Goal: Communication & Community: Answer question/provide support

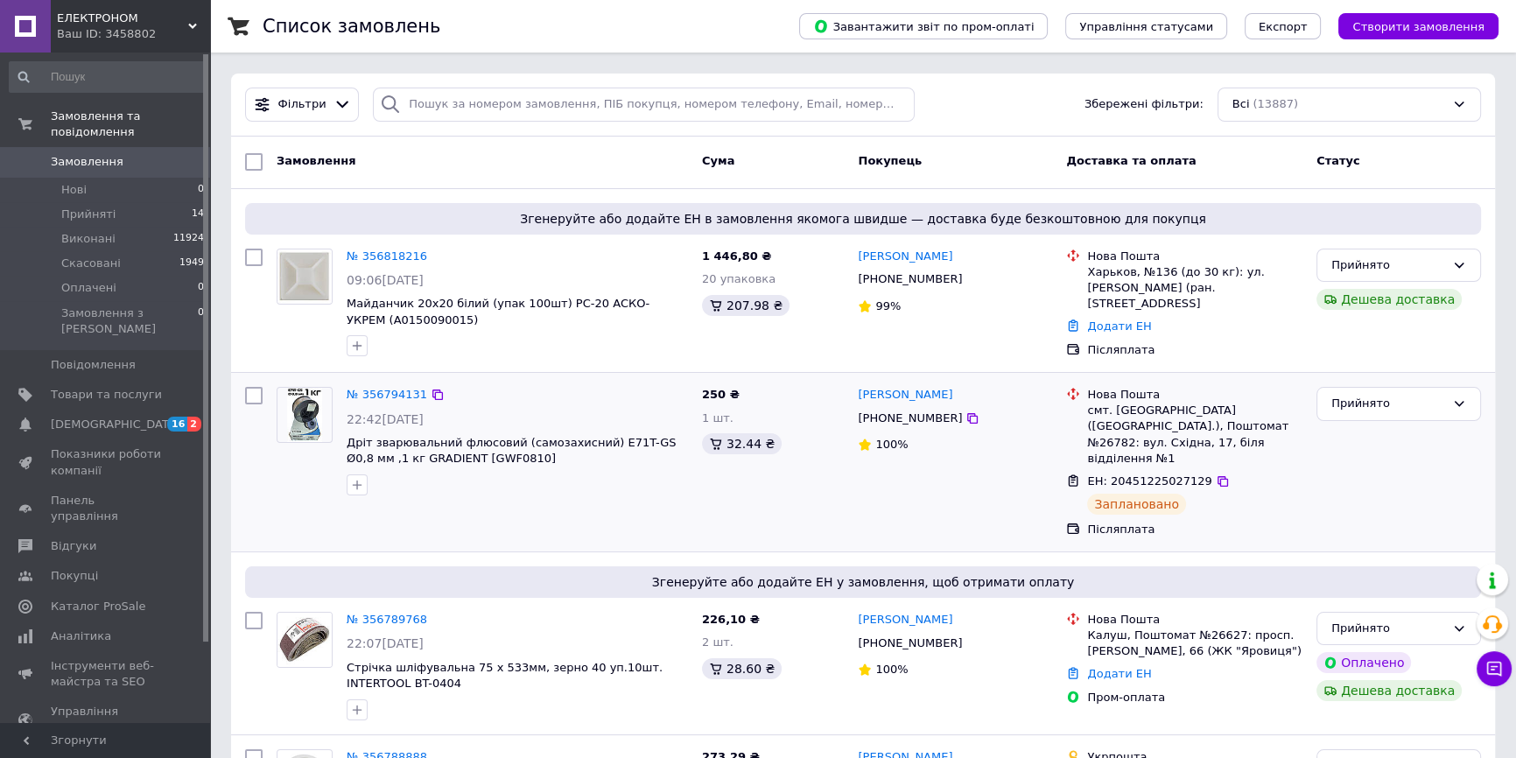
click at [323, 189] on div "Згенеруйте або додайте ЕН в замовлення якомога швидше — доставка буде безкоштов…" at bounding box center [863, 281] width 1264 height 184
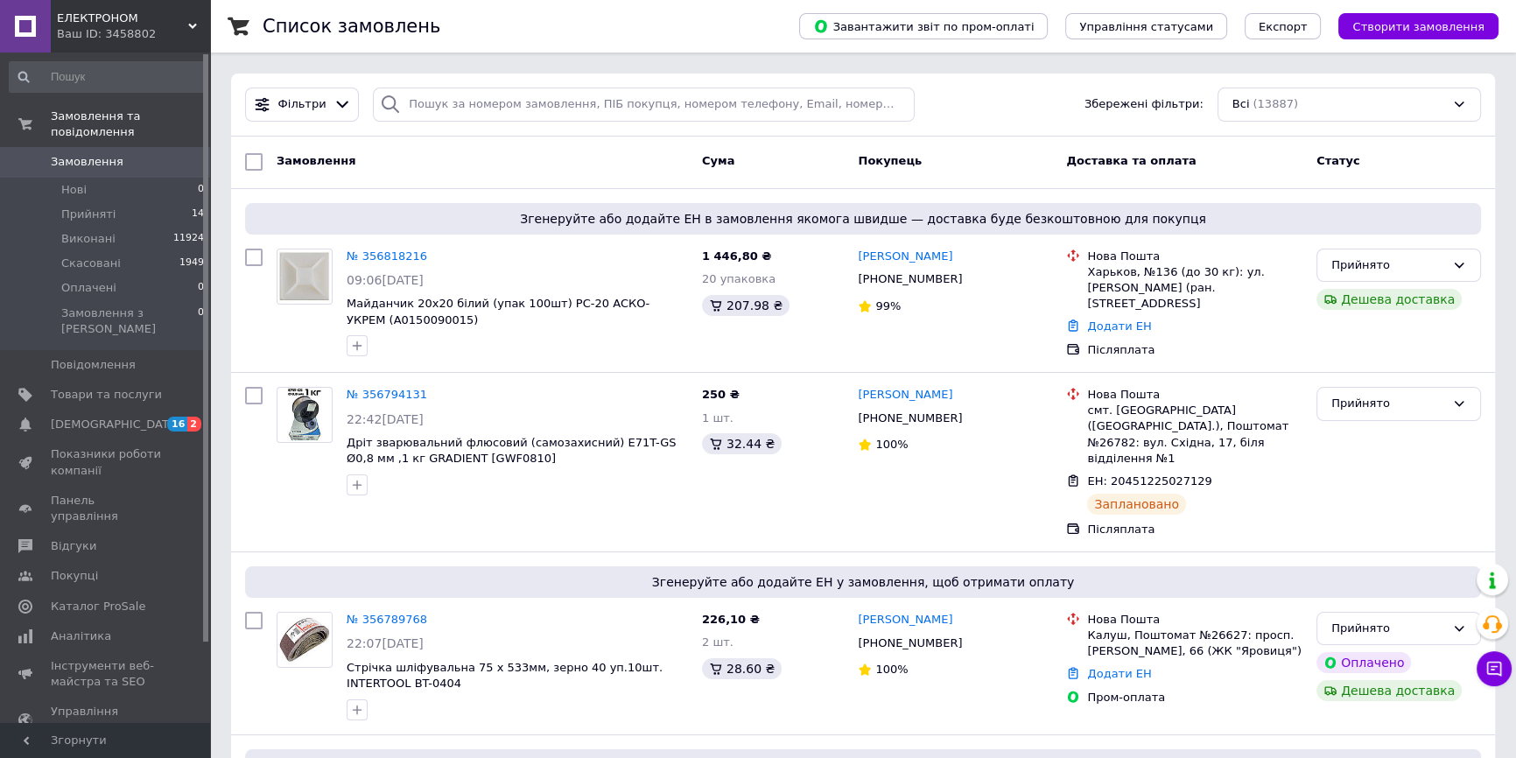
click at [132, 154] on span "Замовлення" at bounding box center [106, 162] width 111 height 16
click at [158, 417] on span "[DEMOGRAPHIC_DATA]" at bounding box center [106, 425] width 111 height 16
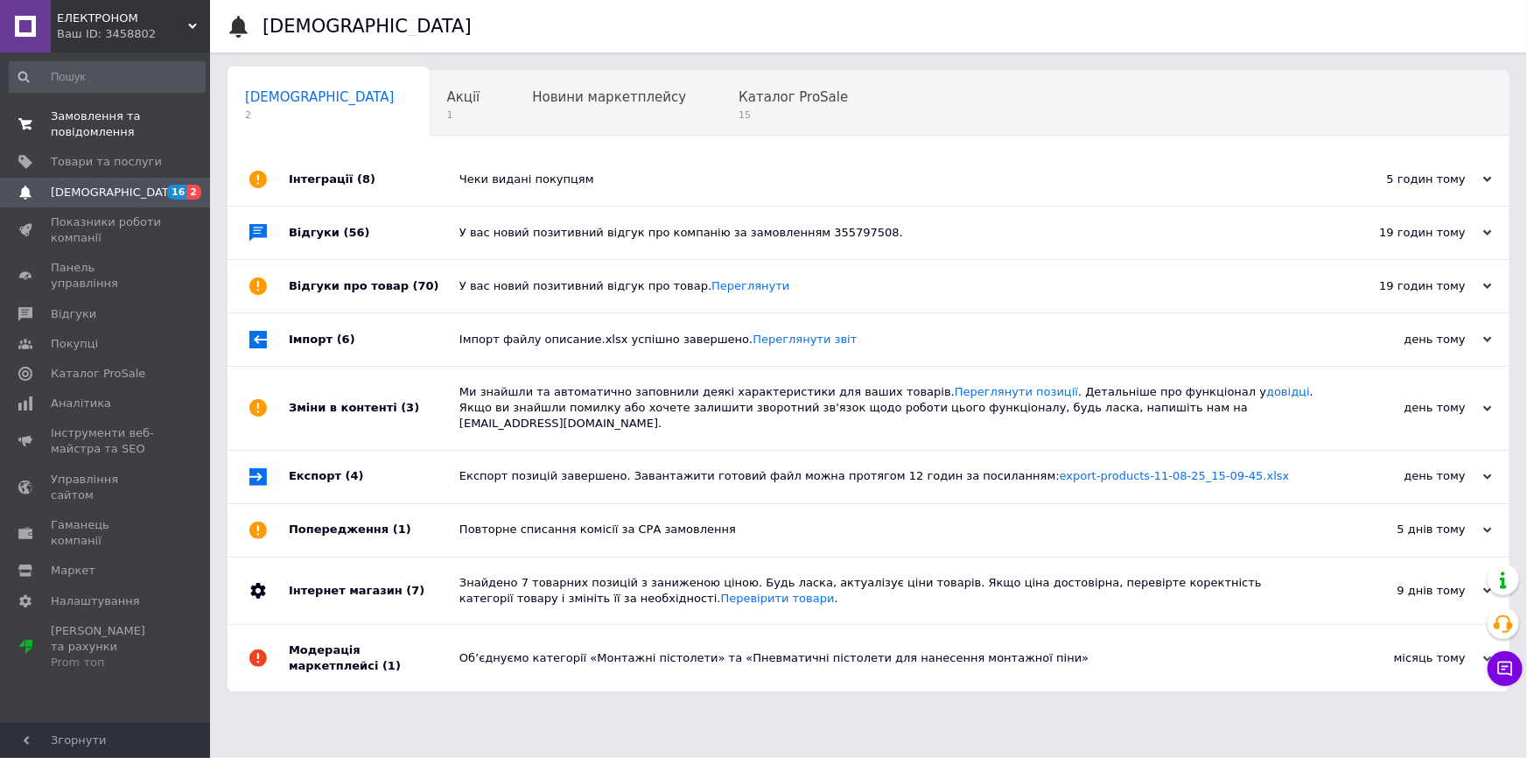
click at [67, 138] on span "Замовлення та повідомлення" at bounding box center [106, 125] width 111 height 32
click at [87, 116] on span "Замовлення та повідомлення" at bounding box center [106, 125] width 111 height 32
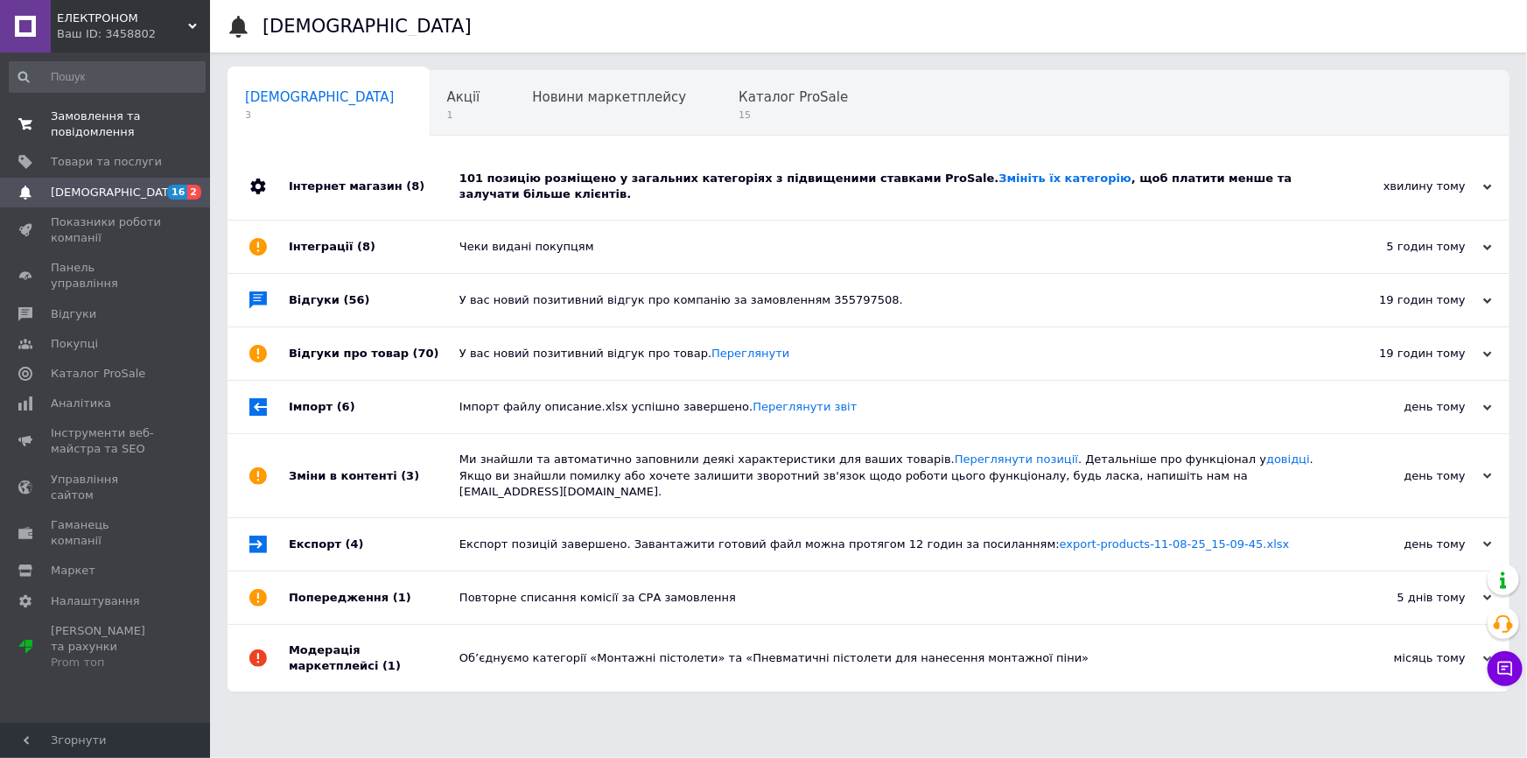
click at [134, 102] on link "Замовлення та повідомлення 0 0" at bounding box center [107, 125] width 214 height 46
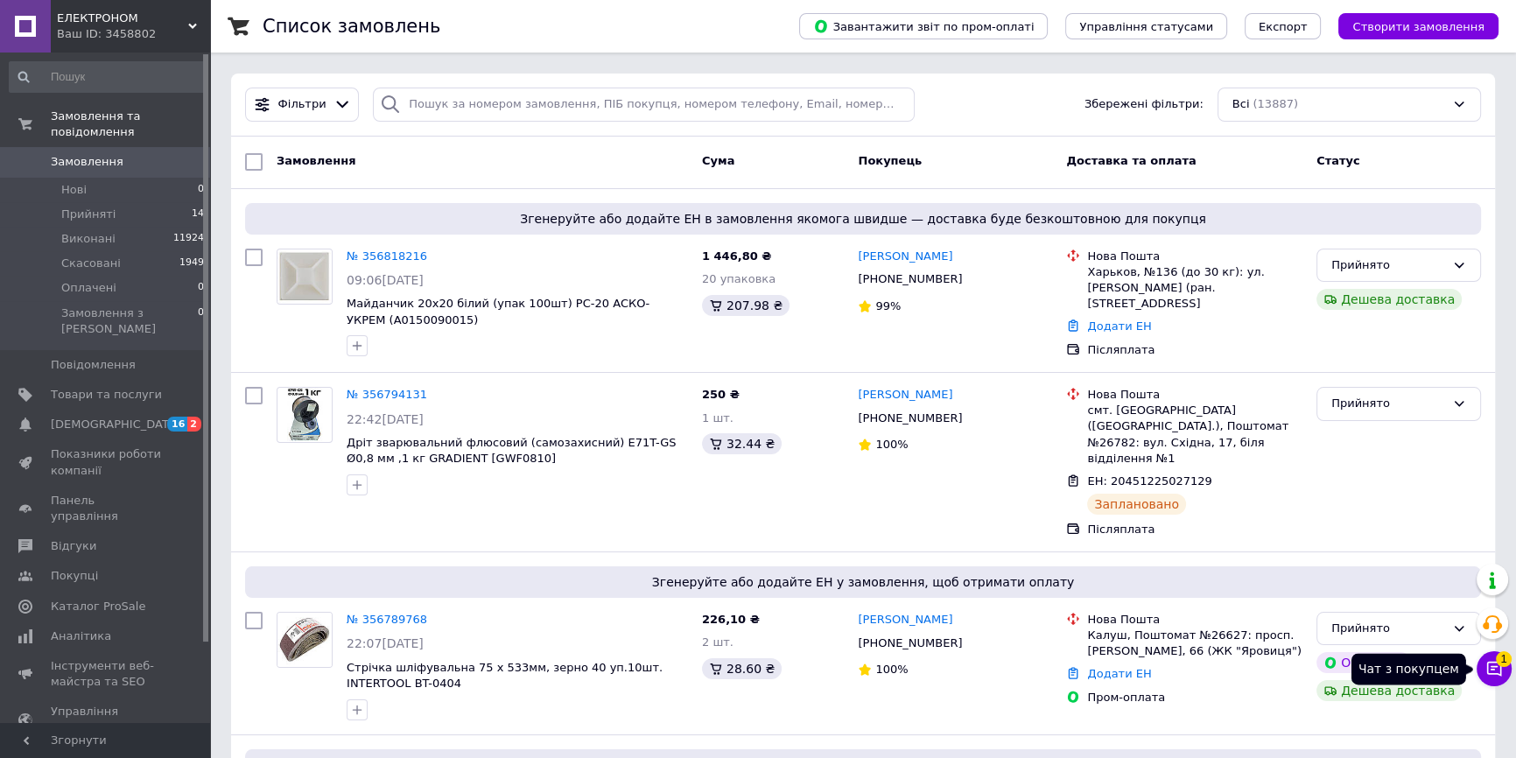
click at [1505, 663] on button "Чат з покупцем 1" at bounding box center [1493, 668] width 35 height 35
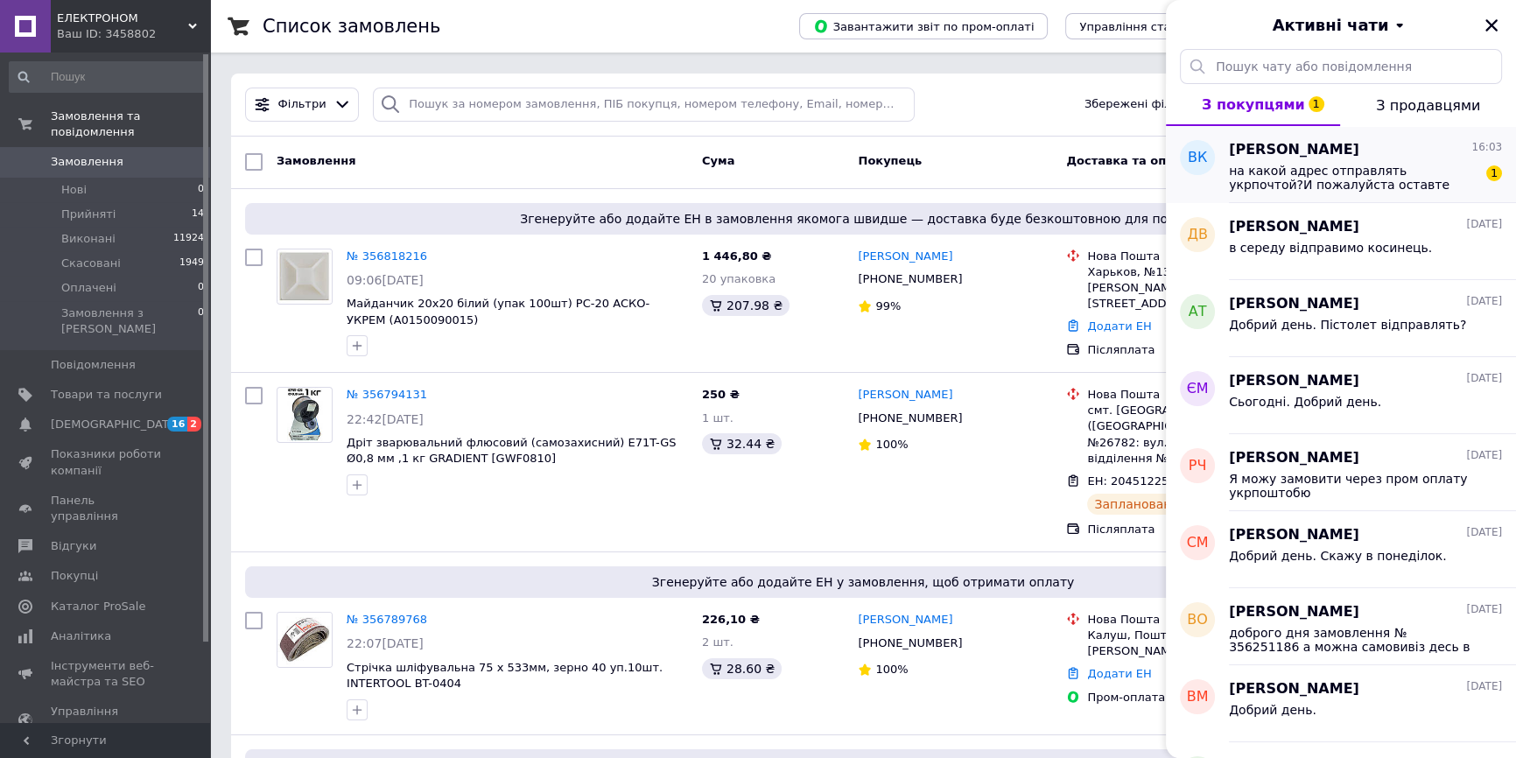
click at [1339, 167] on span "на какой адрес отправлять укрпочтой?И пожалуйста оставте ваш контактный телефон" at bounding box center [1353, 178] width 249 height 28
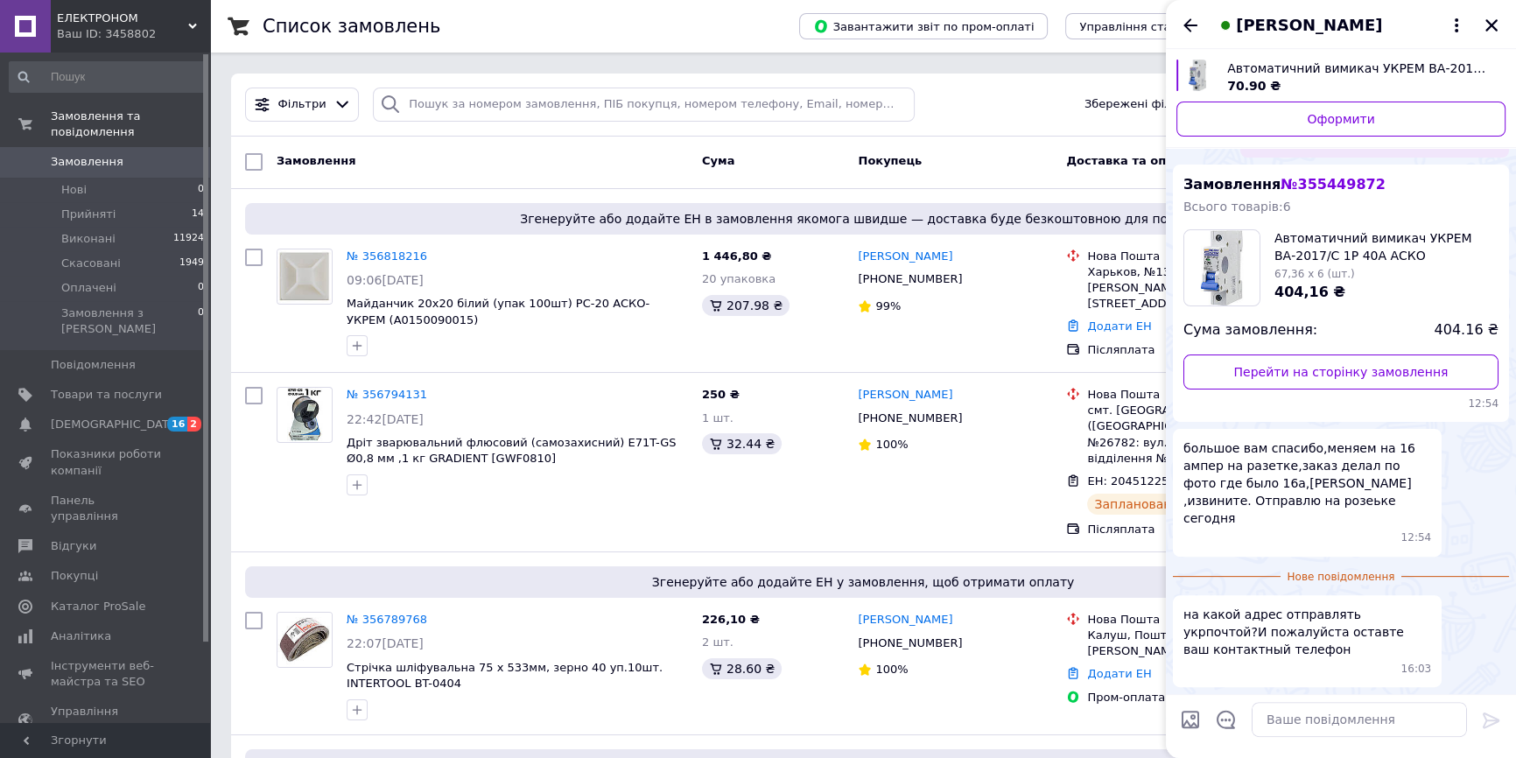
scroll to position [555, 0]
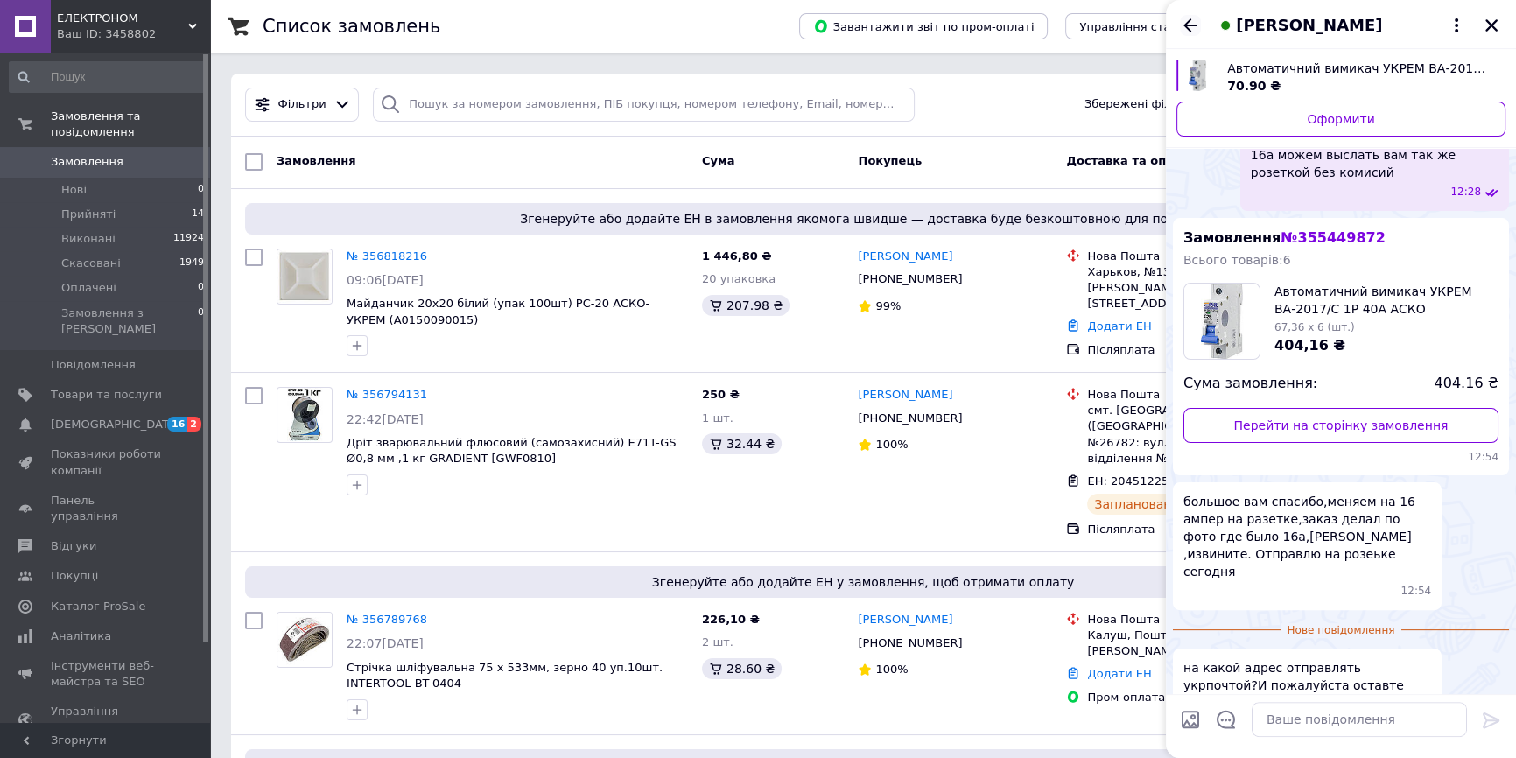
click at [1190, 25] on icon "Назад" at bounding box center [1190, 24] width 14 height 13
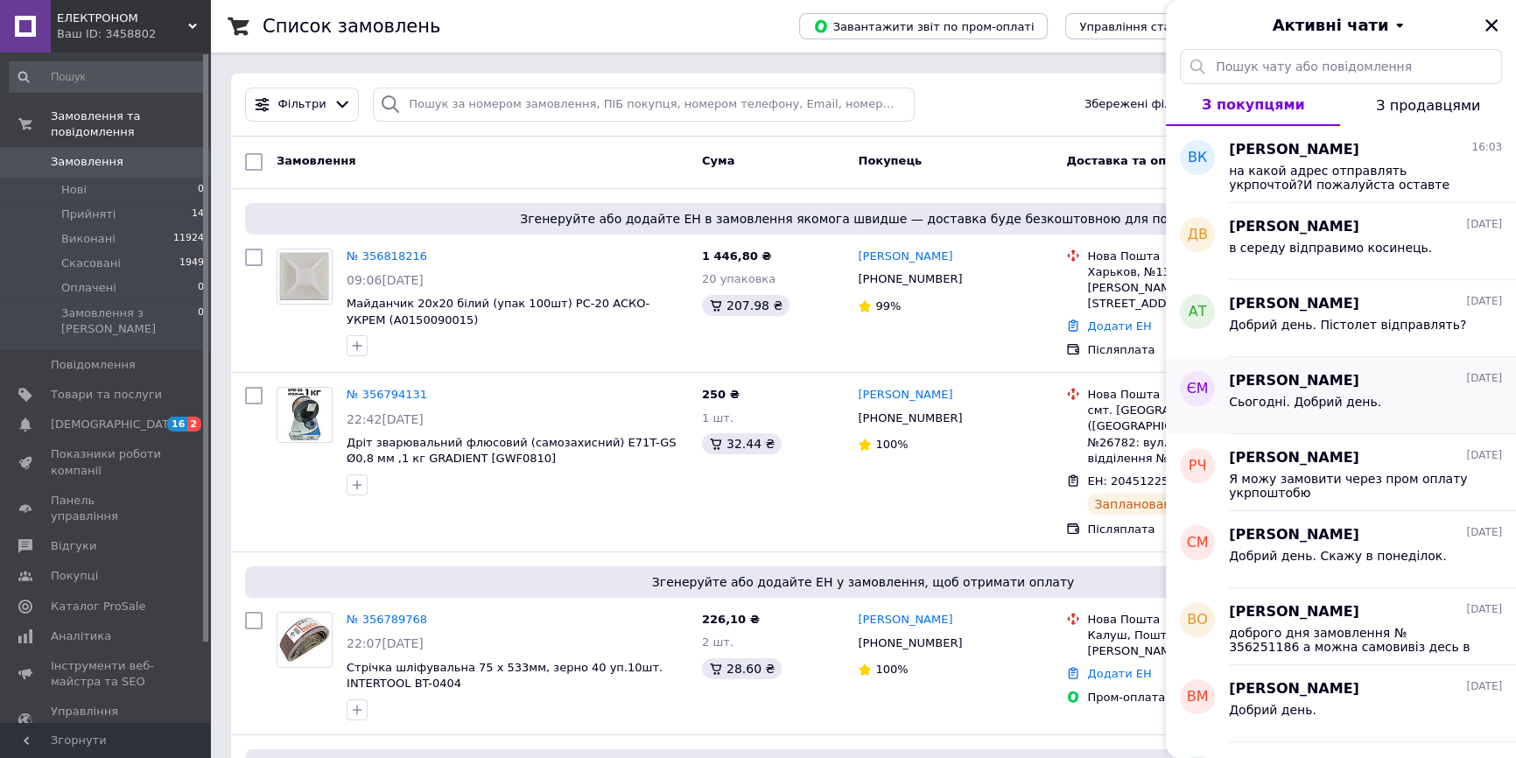
click at [1335, 385] on span "[PERSON_NAME]" at bounding box center [1294, 381] width 130 height 20
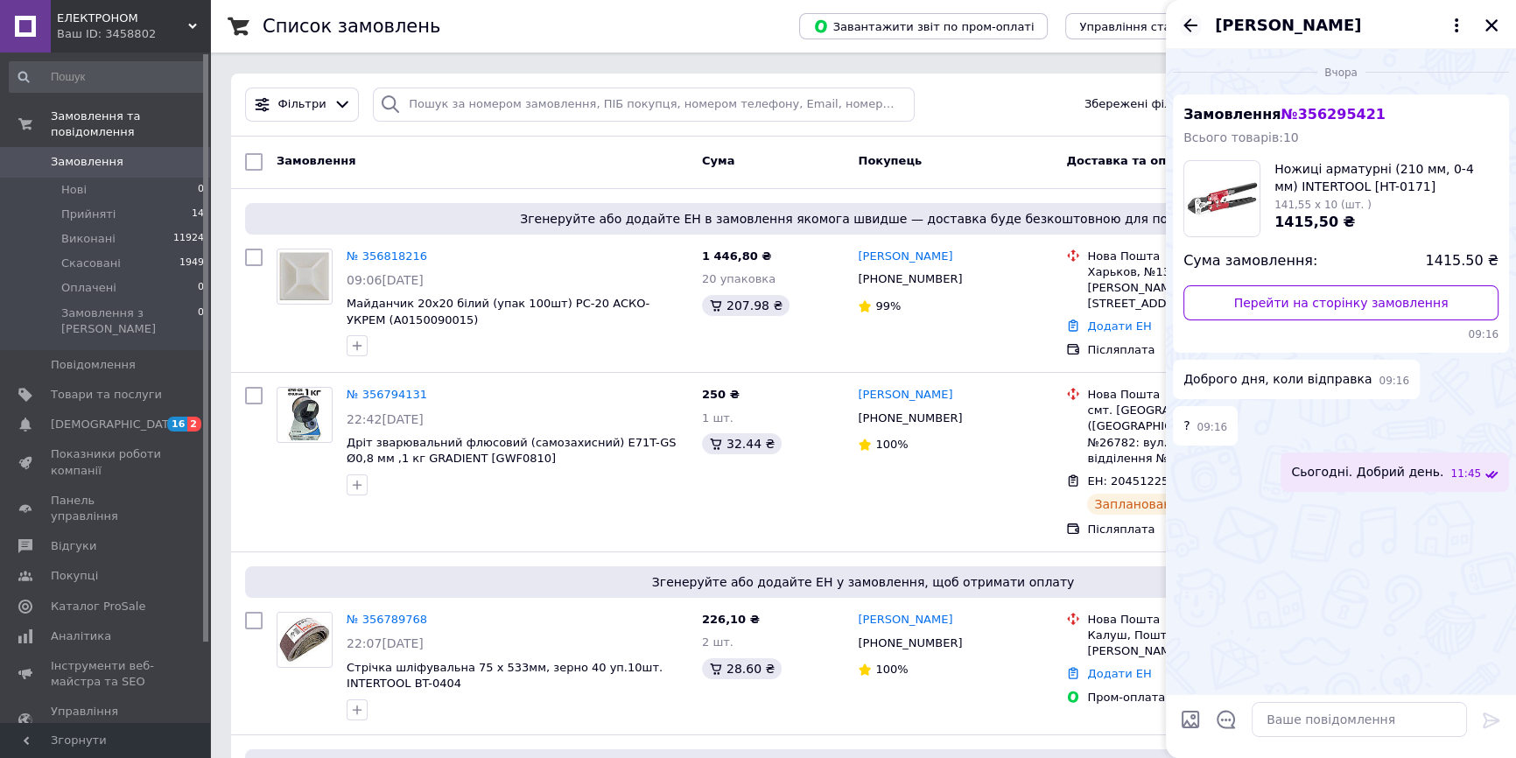
click at [1188, 27] on icon "Назад" at bounding box center [1190, 24] width 14 height 13
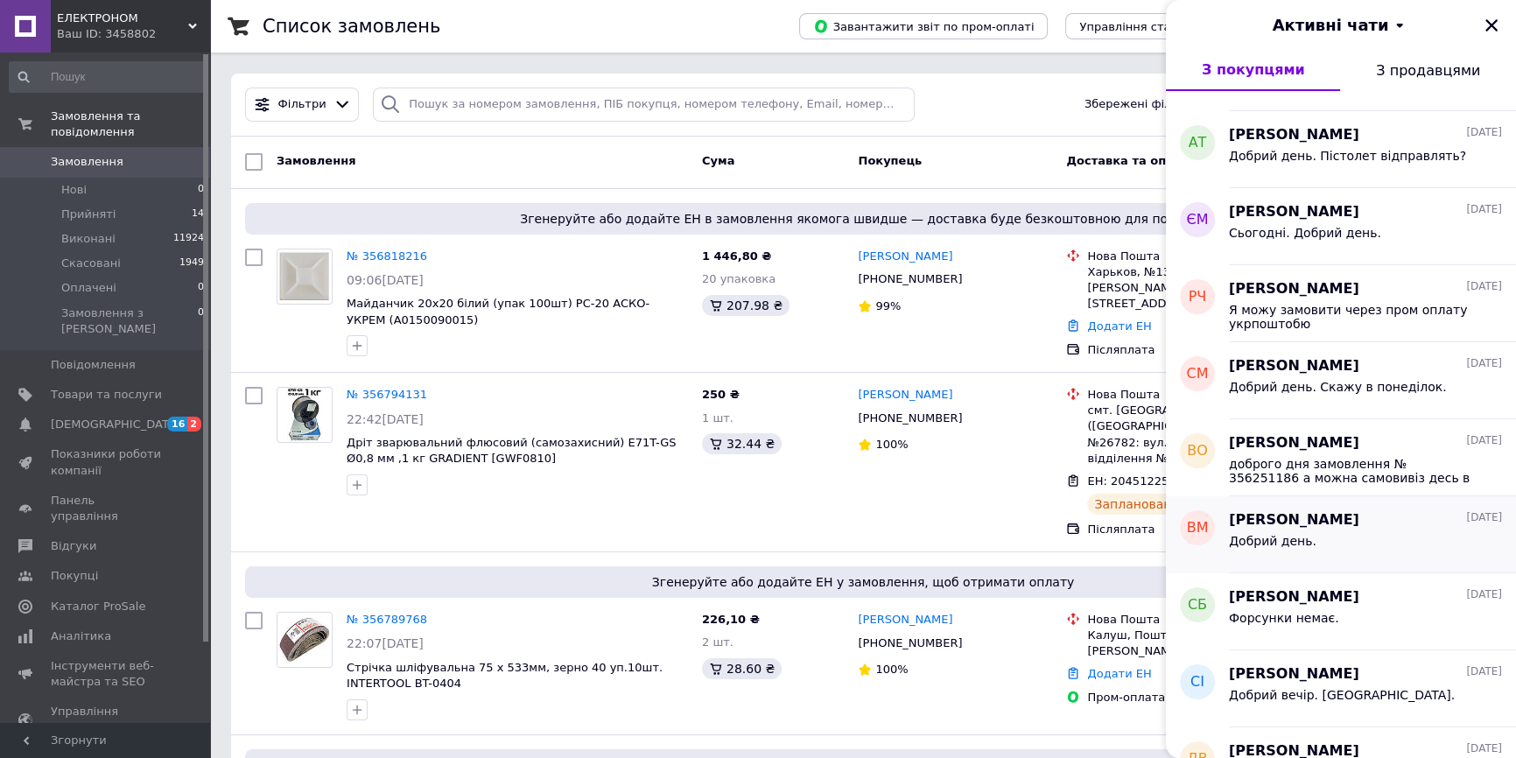
scroll to position [238, 0]
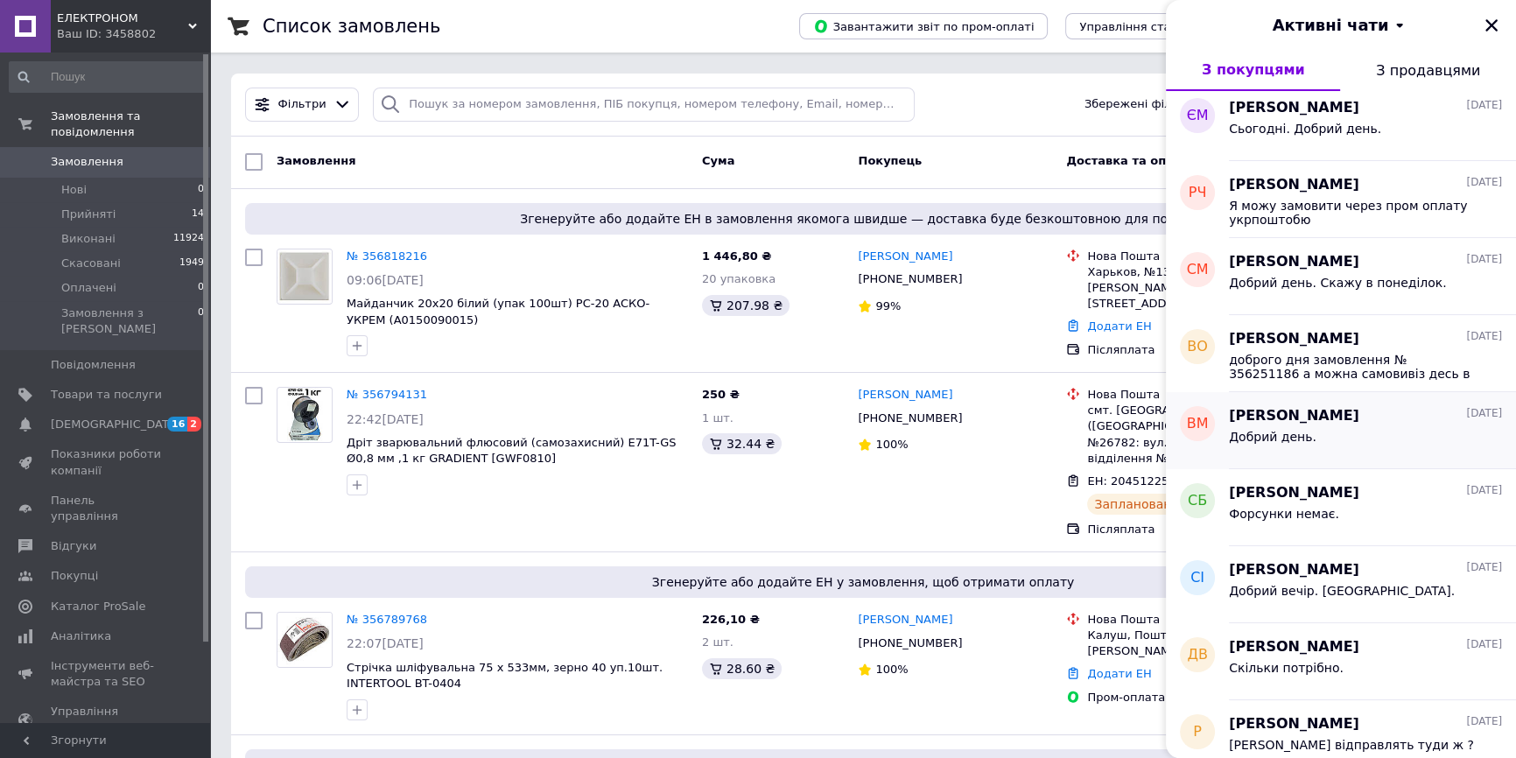
click at [1329, 428] on div "Добрий день." at bounding box center [1365, 440] width 273 height 28
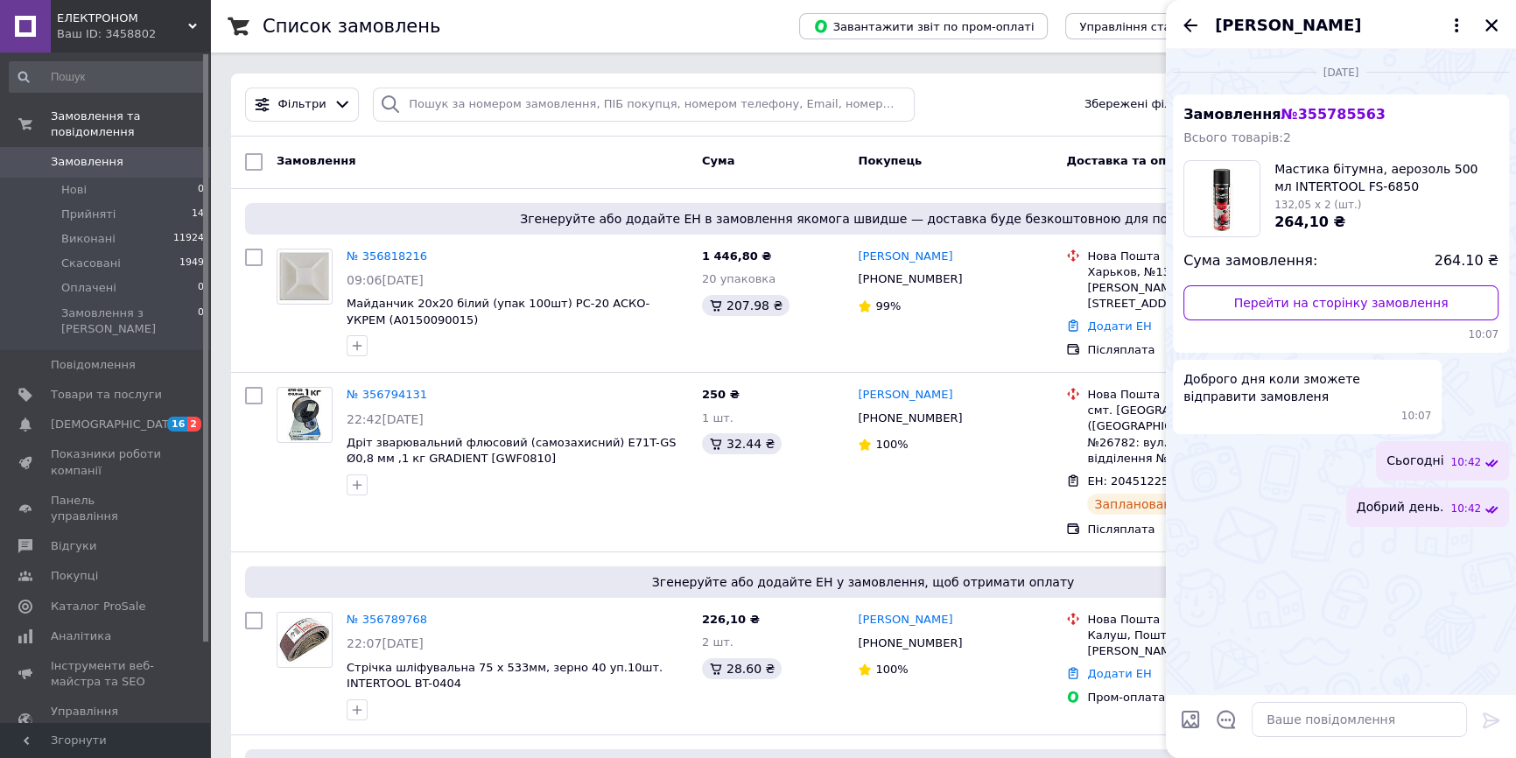
click at [1181, 22] on icon "Назад" at bounding box center [1190, 25] width 21 height 21
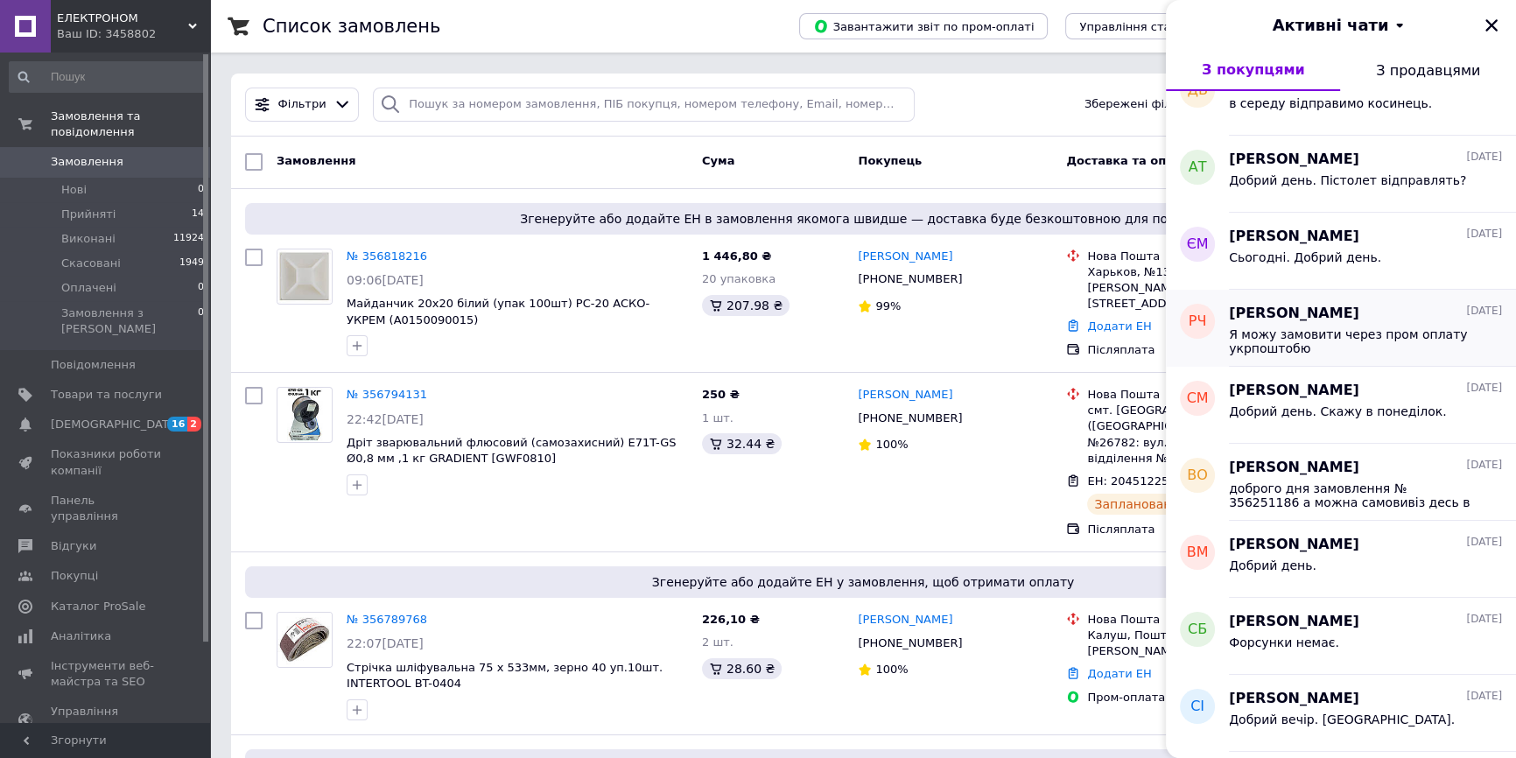
scroll to position [0, 0]
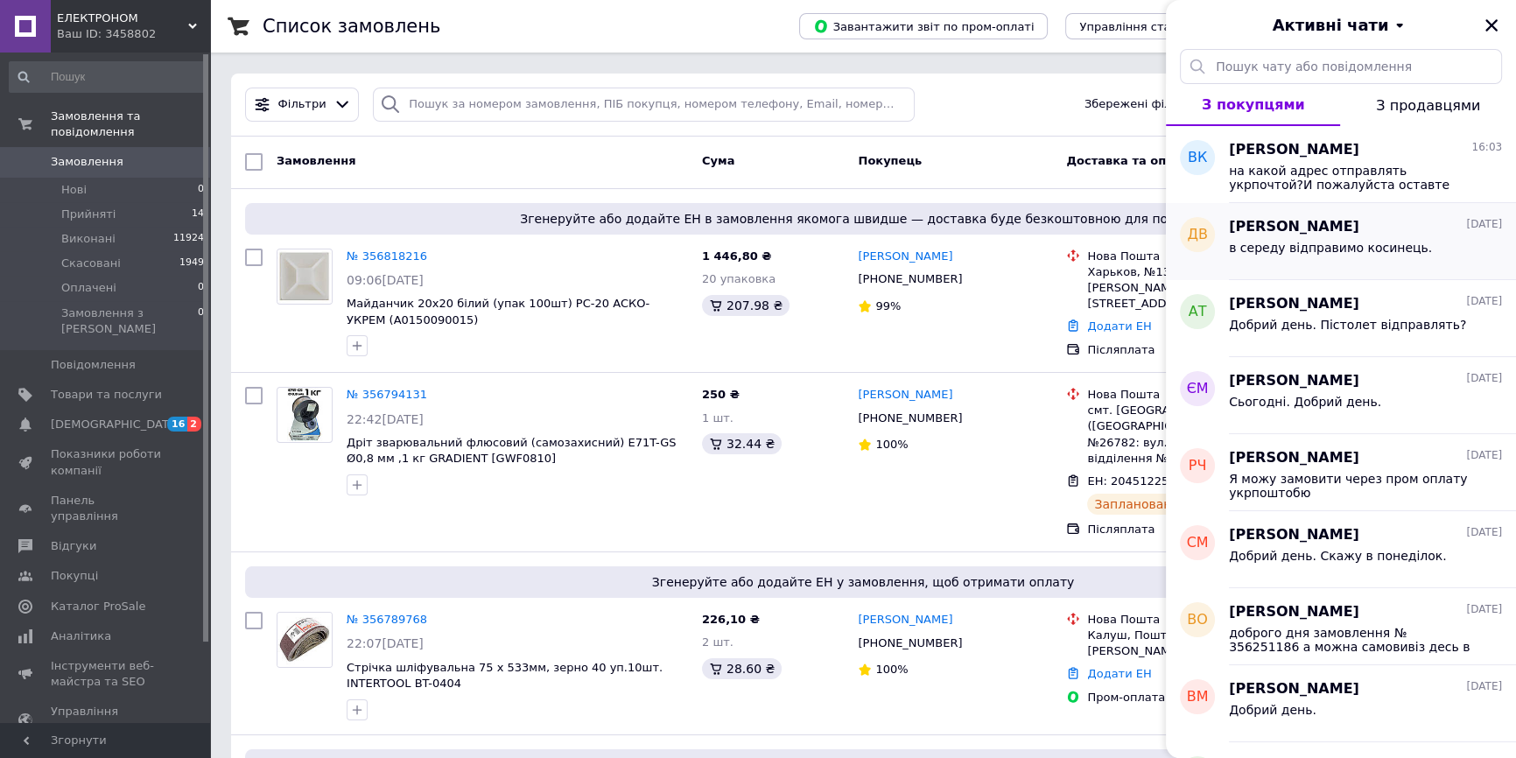
click at [1341, 237] on div "в середу відправимо косинець." at bounding box center [1365, 251] width 273 height 28
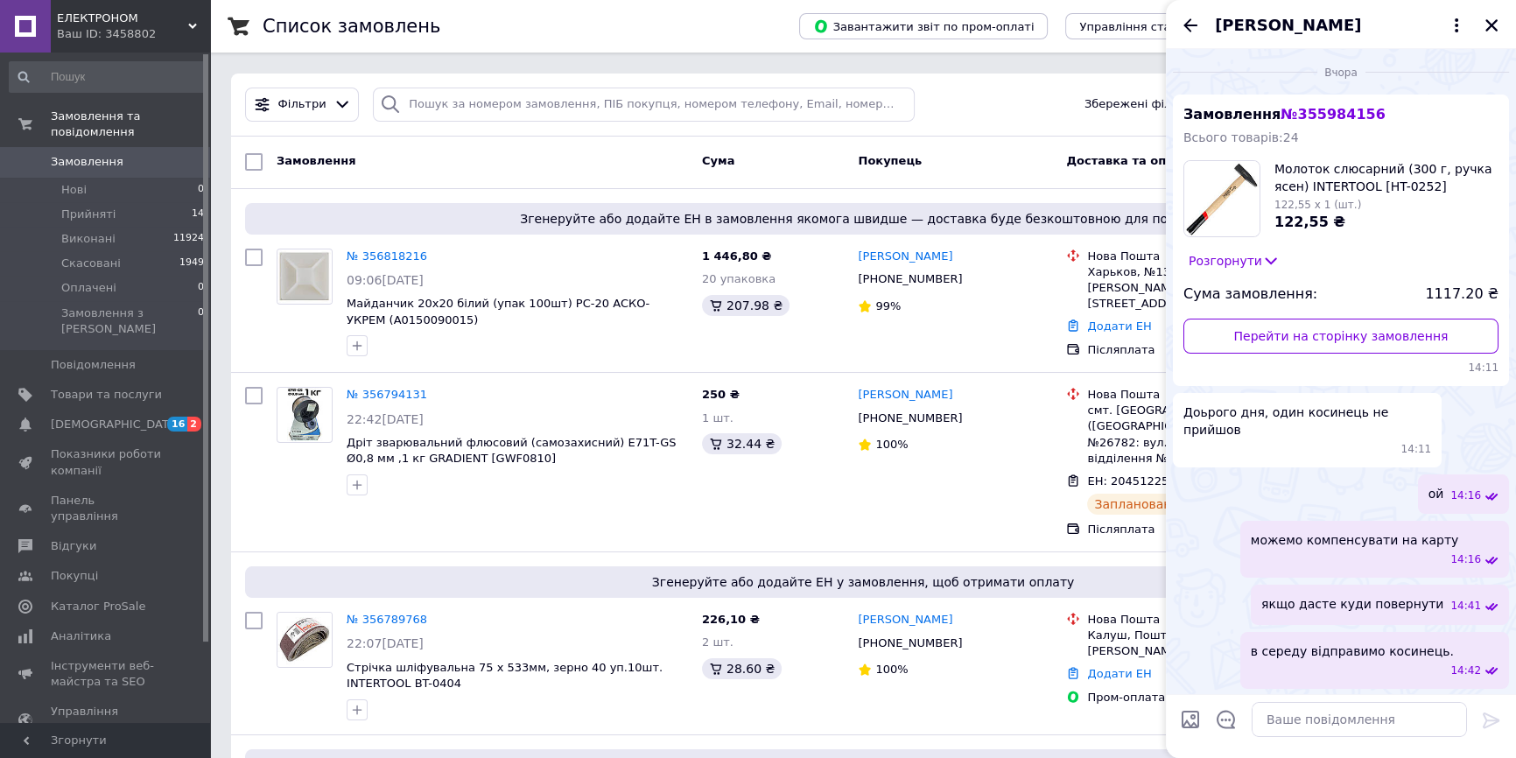
click at [1182, 32] on icon "Назад" at bounding box center [1190, 25] width 21 height 21
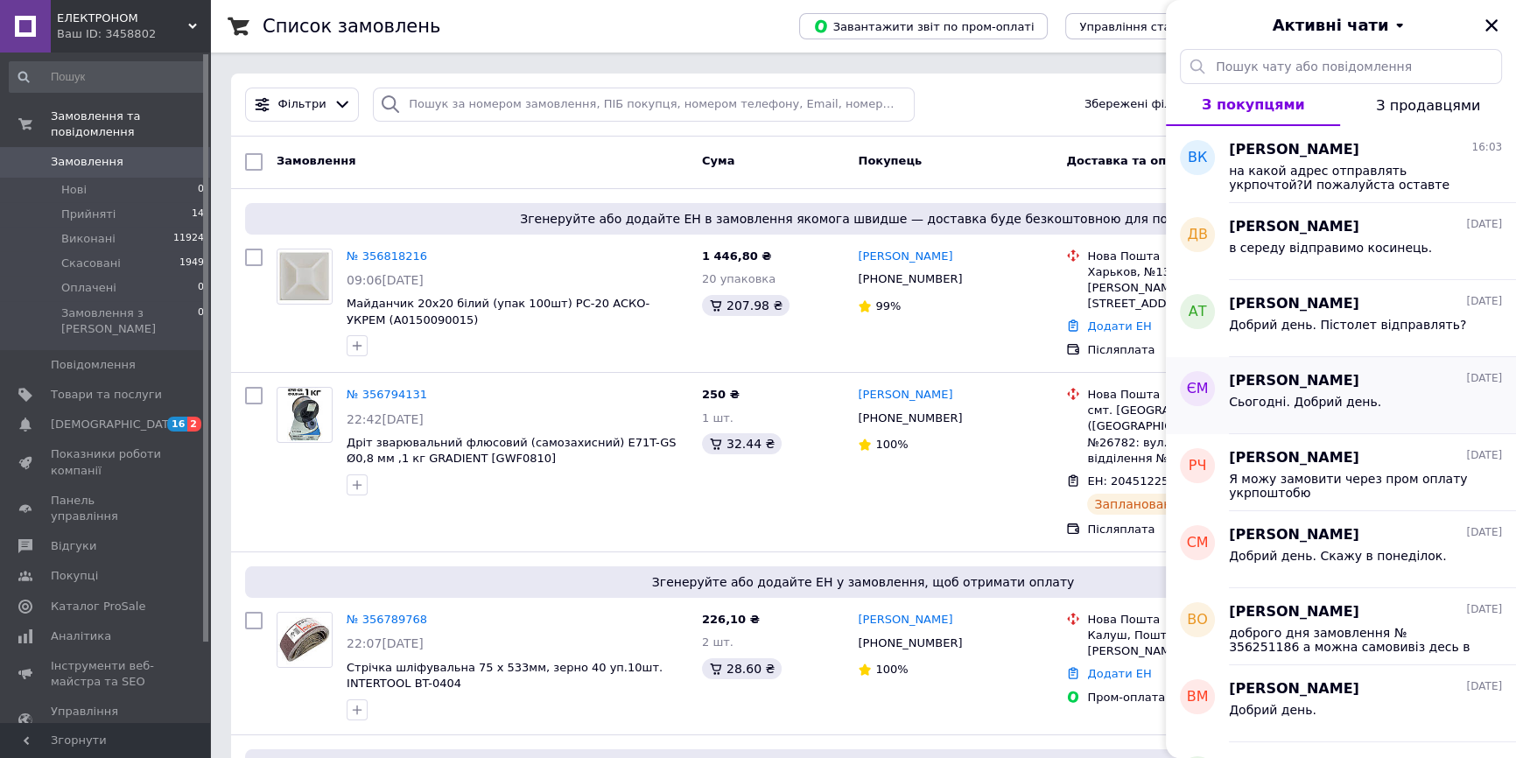
click at [1326, 402] on span "Сьогодні. Добрий день." at bounding box center [1305, 402] width 152 height 14
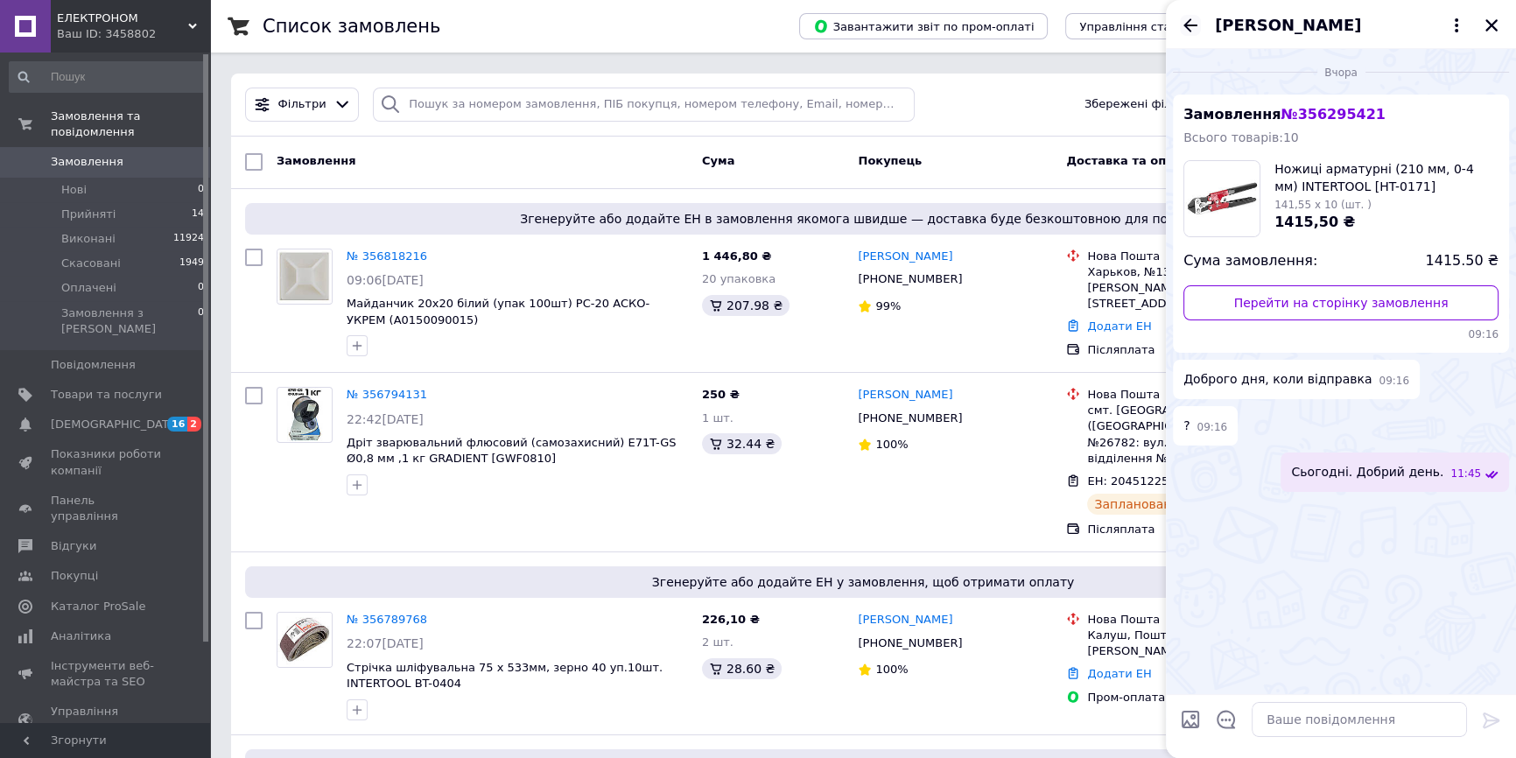
click at [1191, 31] on icon "Назад" at bounding box center [1190, 25] width 21 height 21
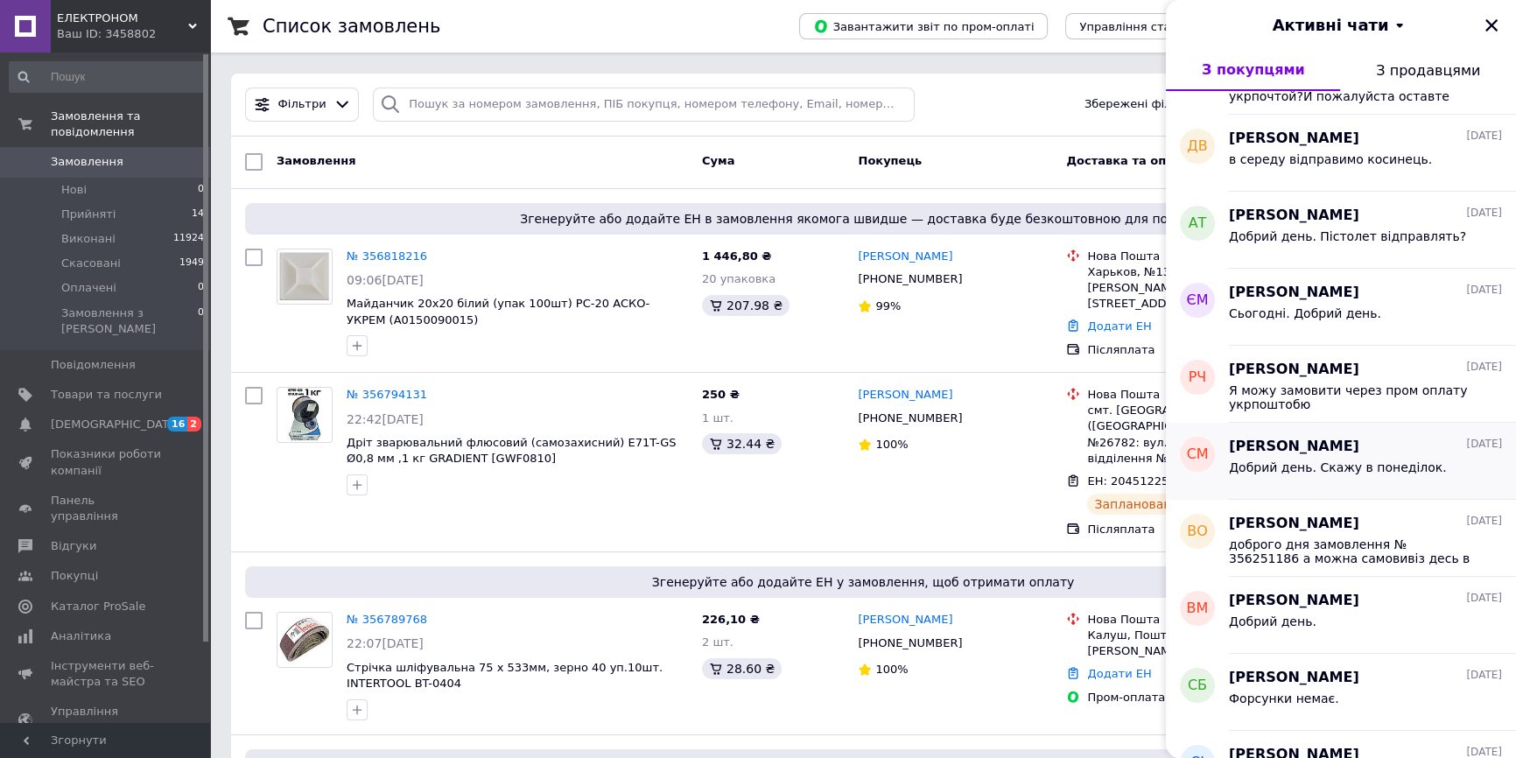
scroll to position [79, 0]
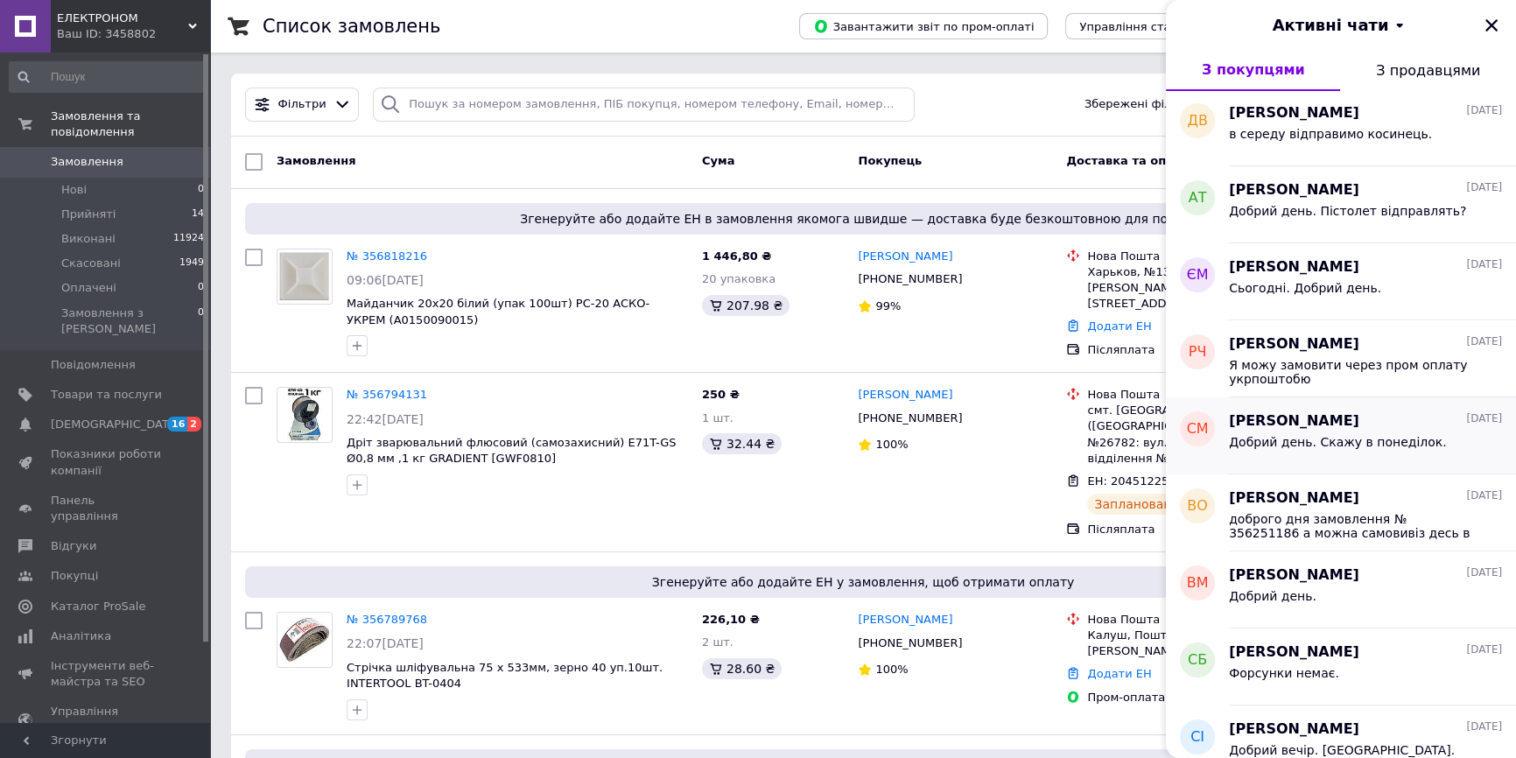
click at [1369, 443] on span "Добрий день. Скажу в понеділок." at bounding box center [1338, 442] width 218 height 14
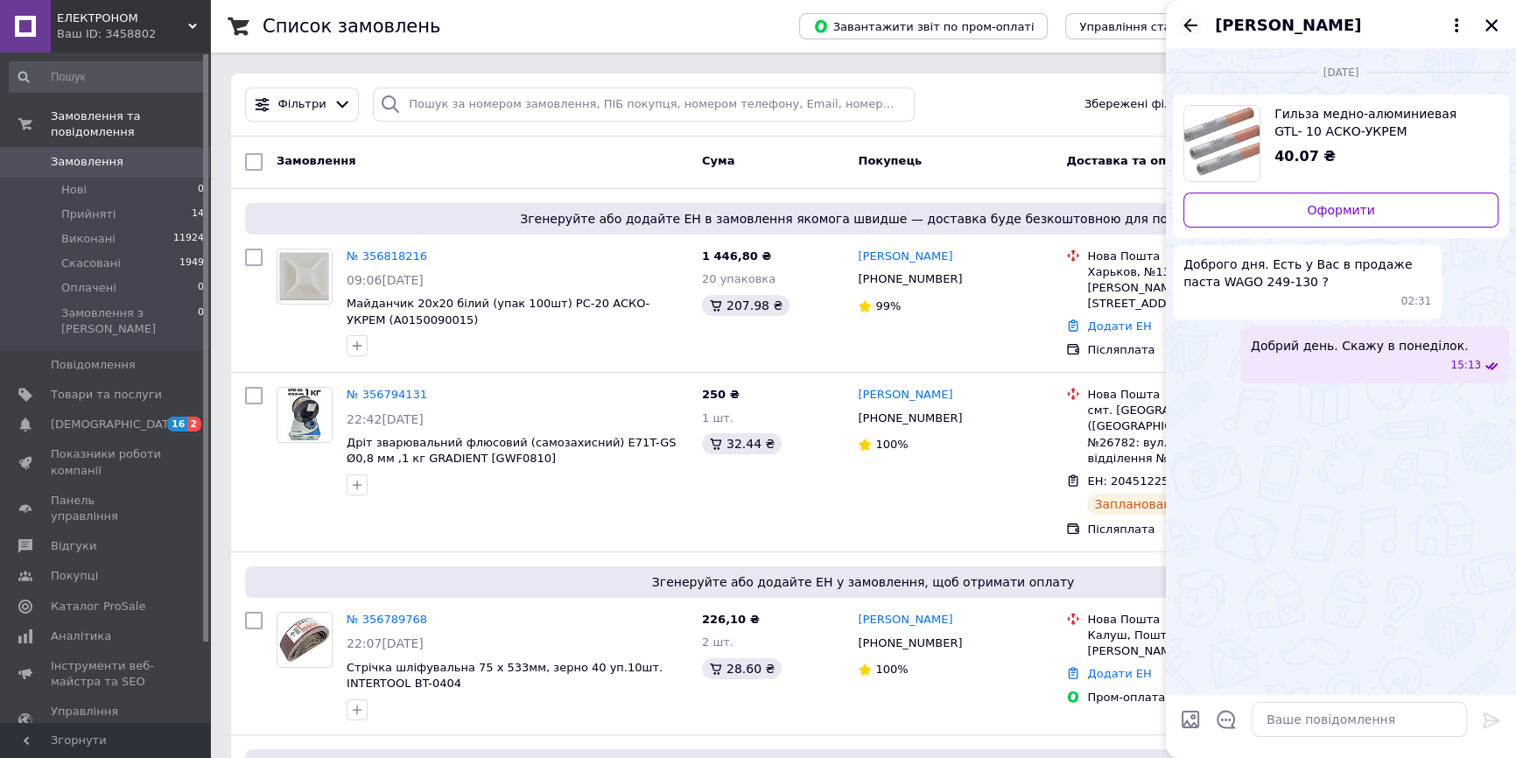
click at [1191, 19] on icon "Назад" at bounding box center [1190, 25] width 21 height 21
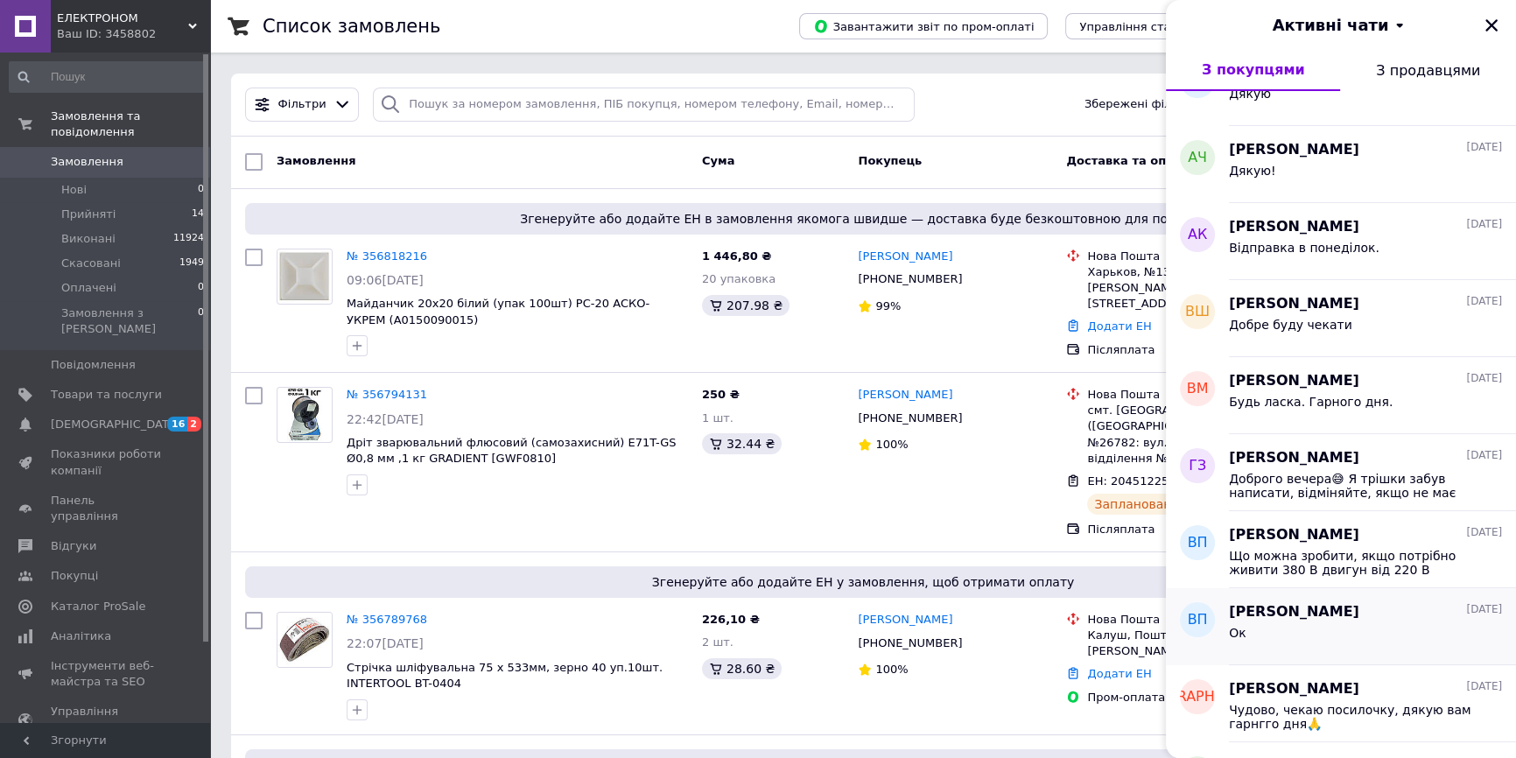
scroll to position [1113, 0]
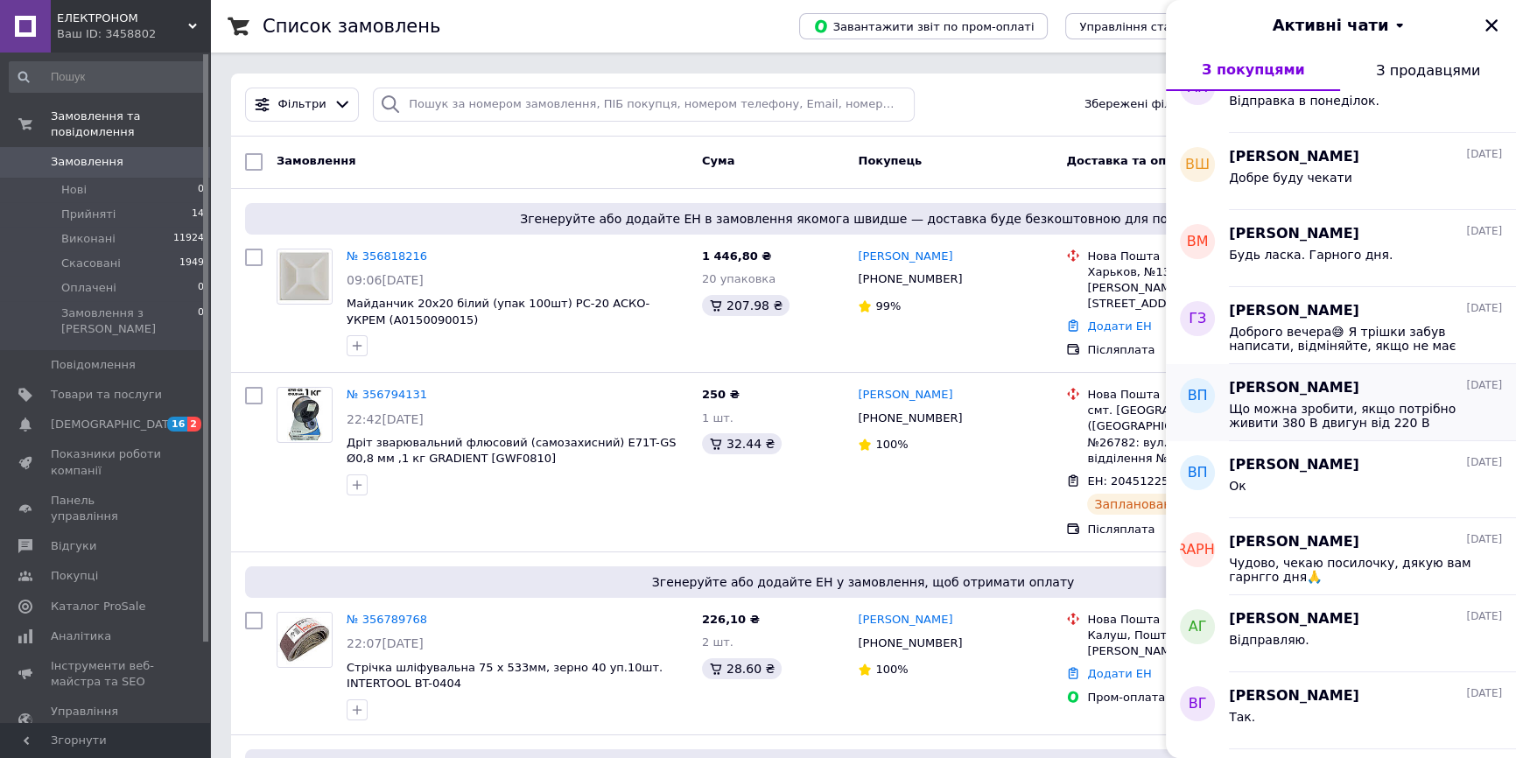
click at [1340, 418] on span "Що можна зробити, якщо потрібно живити 380 В двигун від 220 В мережі: Використа…" at bounding box center [1353, 416] width 249 height 28
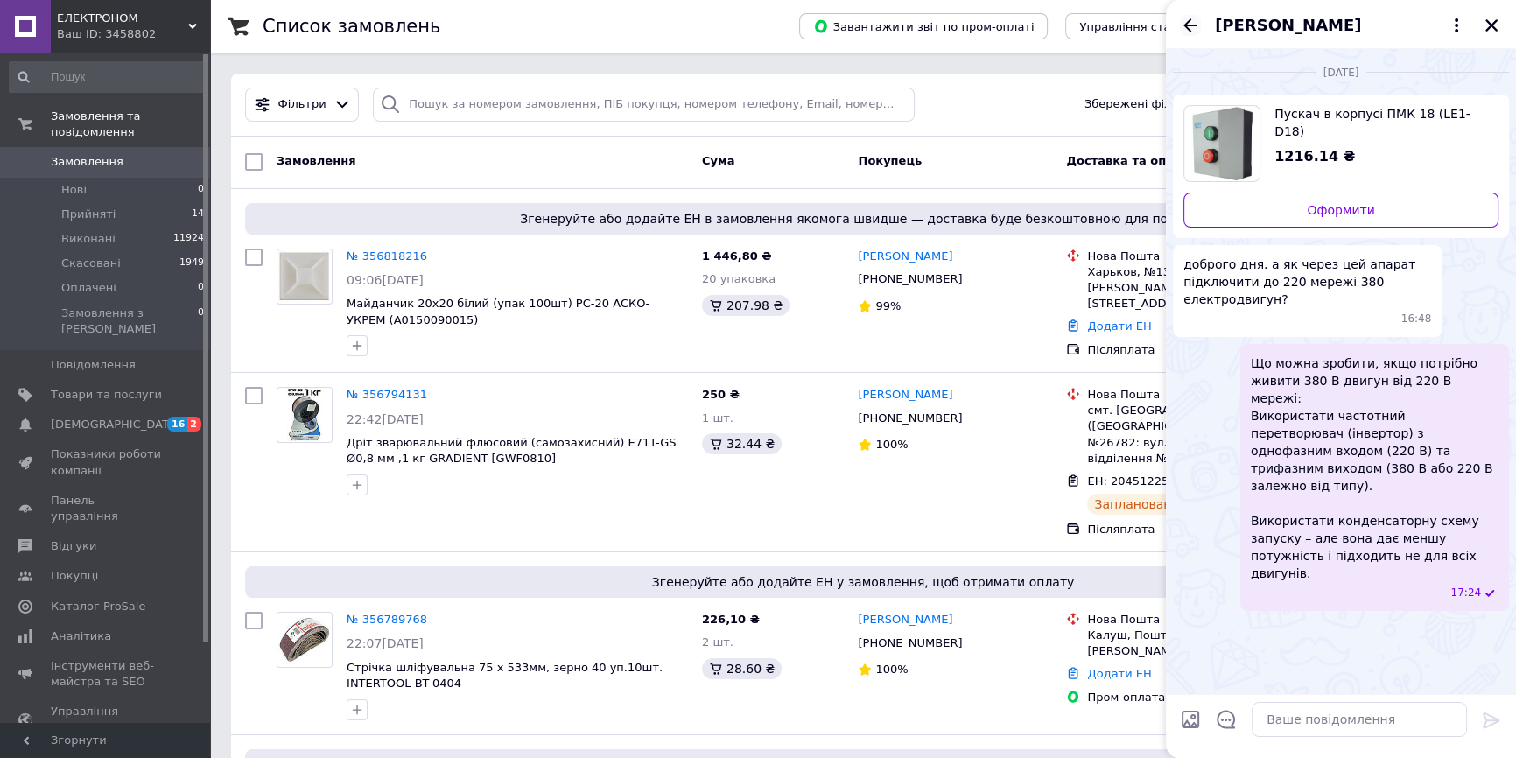
click at [1188, 25] on icon "Назад" at bounding box center [1190, 24] width 14 height 13
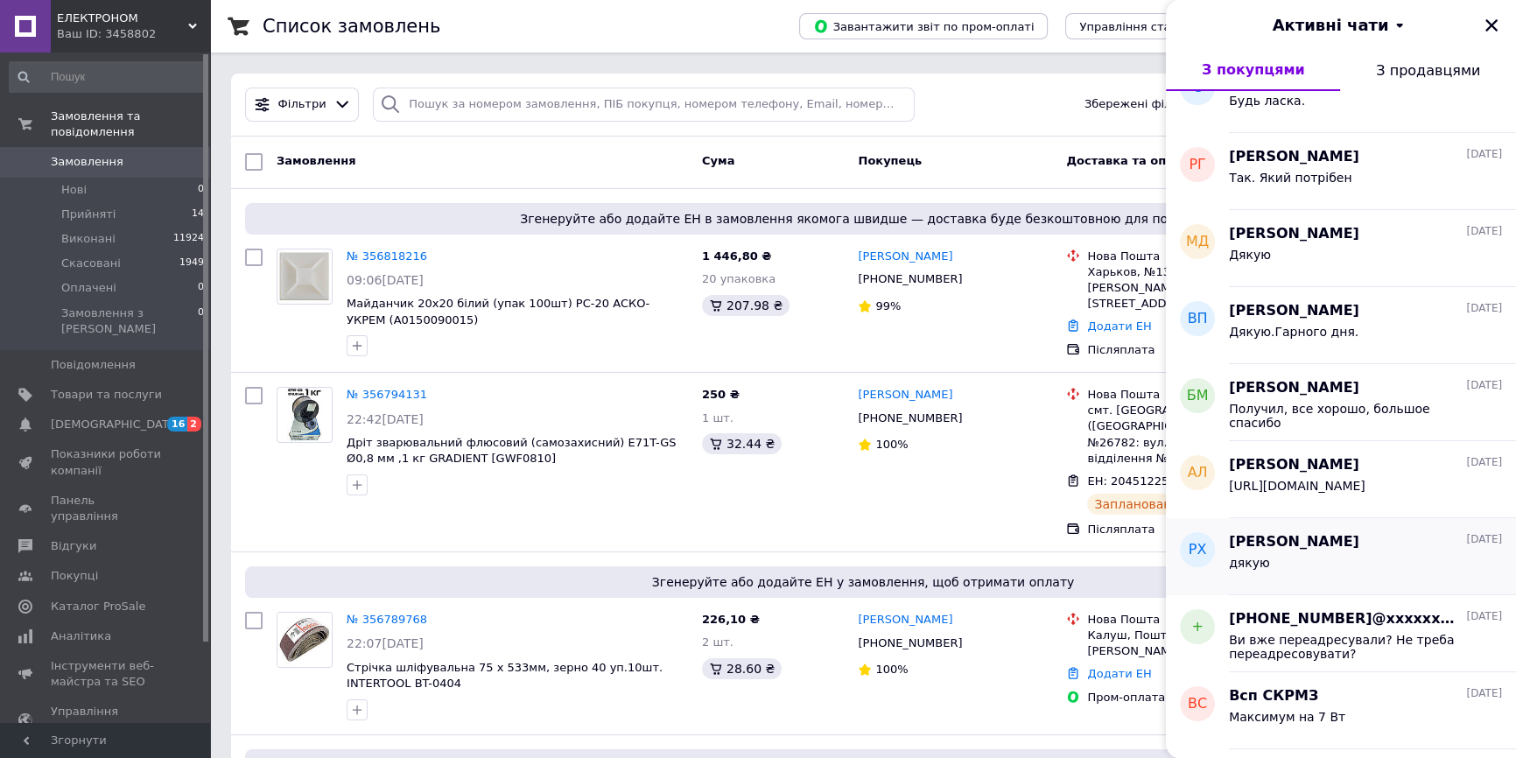
scroll to position [2969, 0]
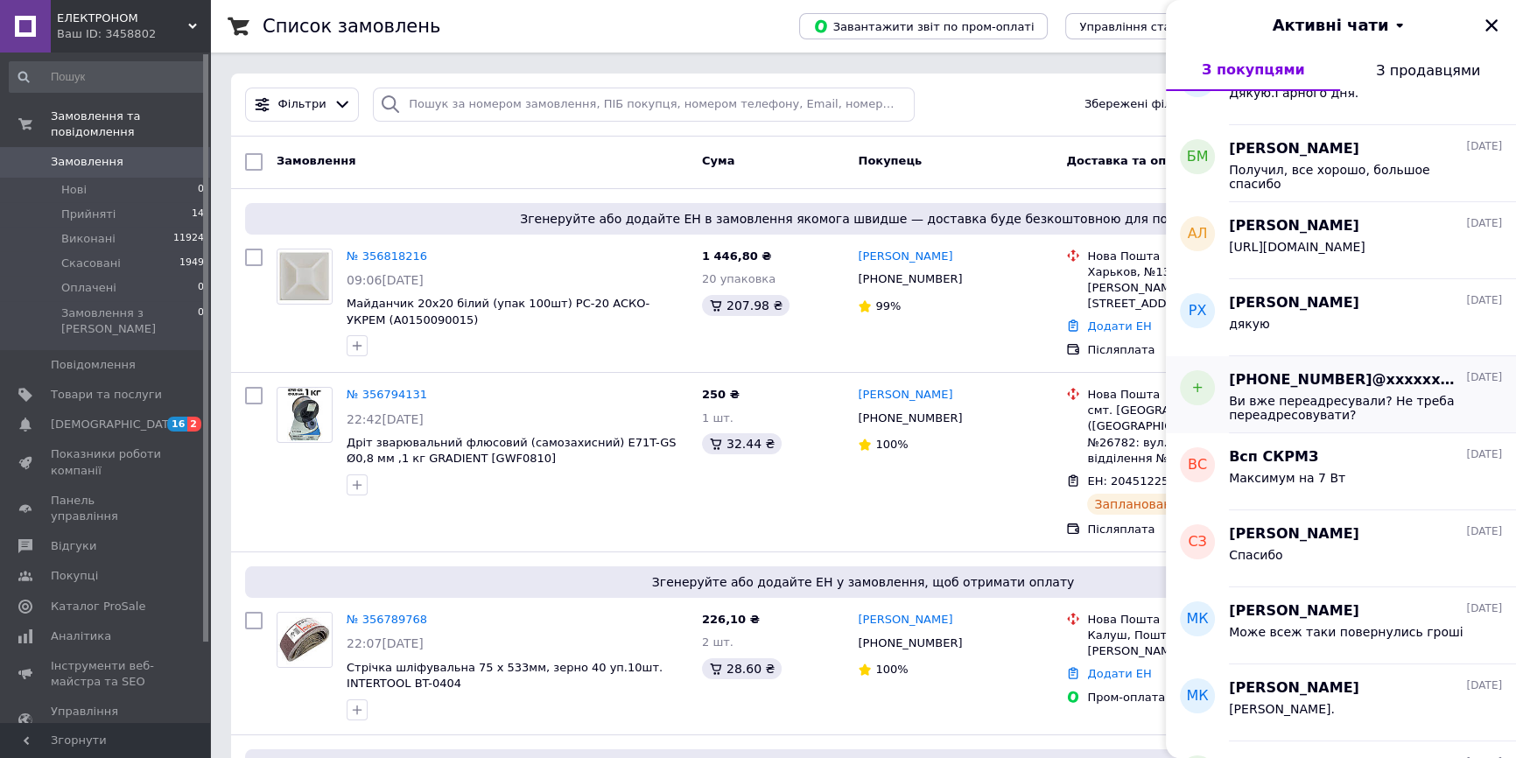
click at [1286, 417] on span "Ви вже переадресували? Не треба переадресовувати?" at bounding box center [1353, 408] width 249 height 28
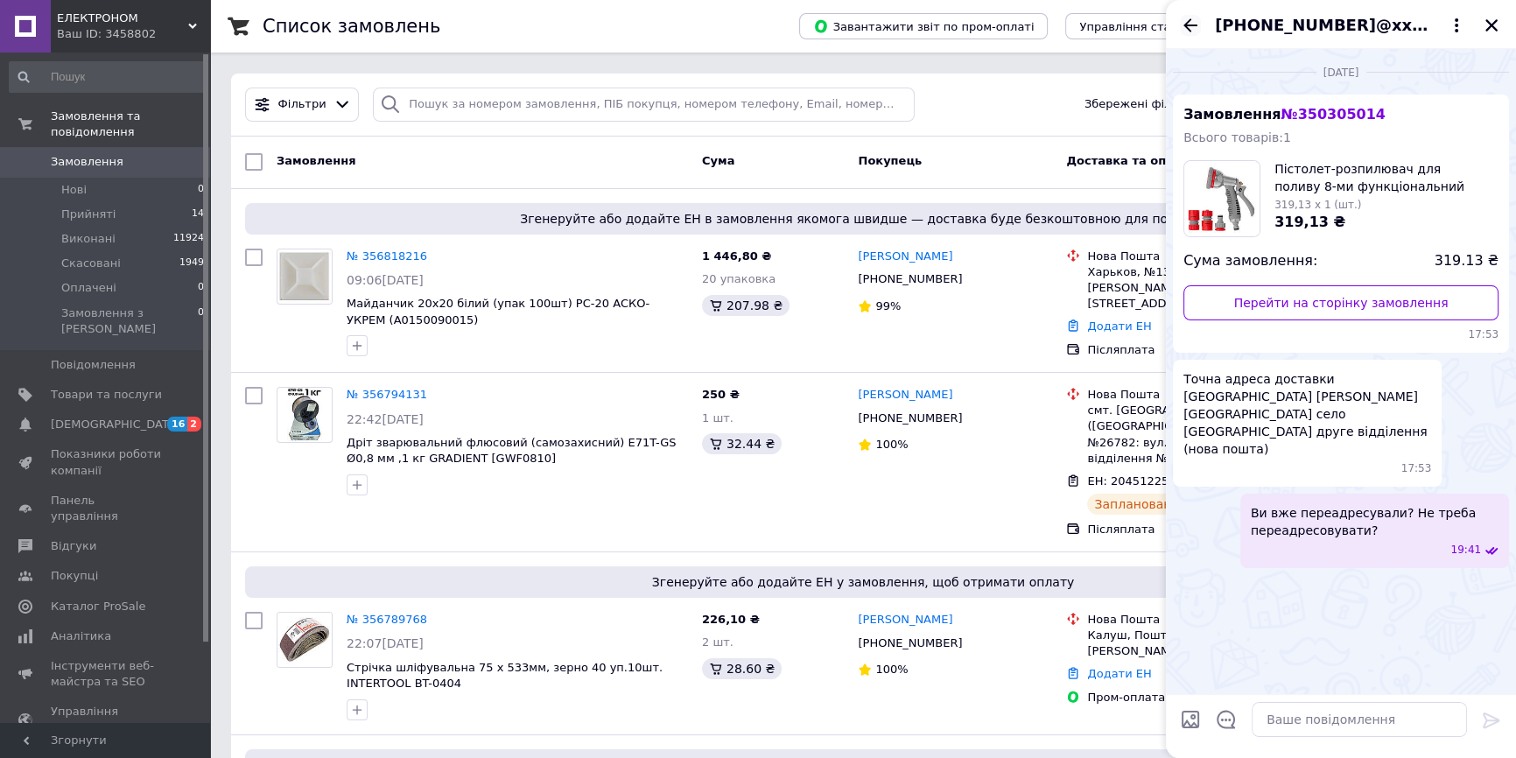
click at [1181, 26] on icon "Назад" at bounding box center [1190, 25] width 21 height 21
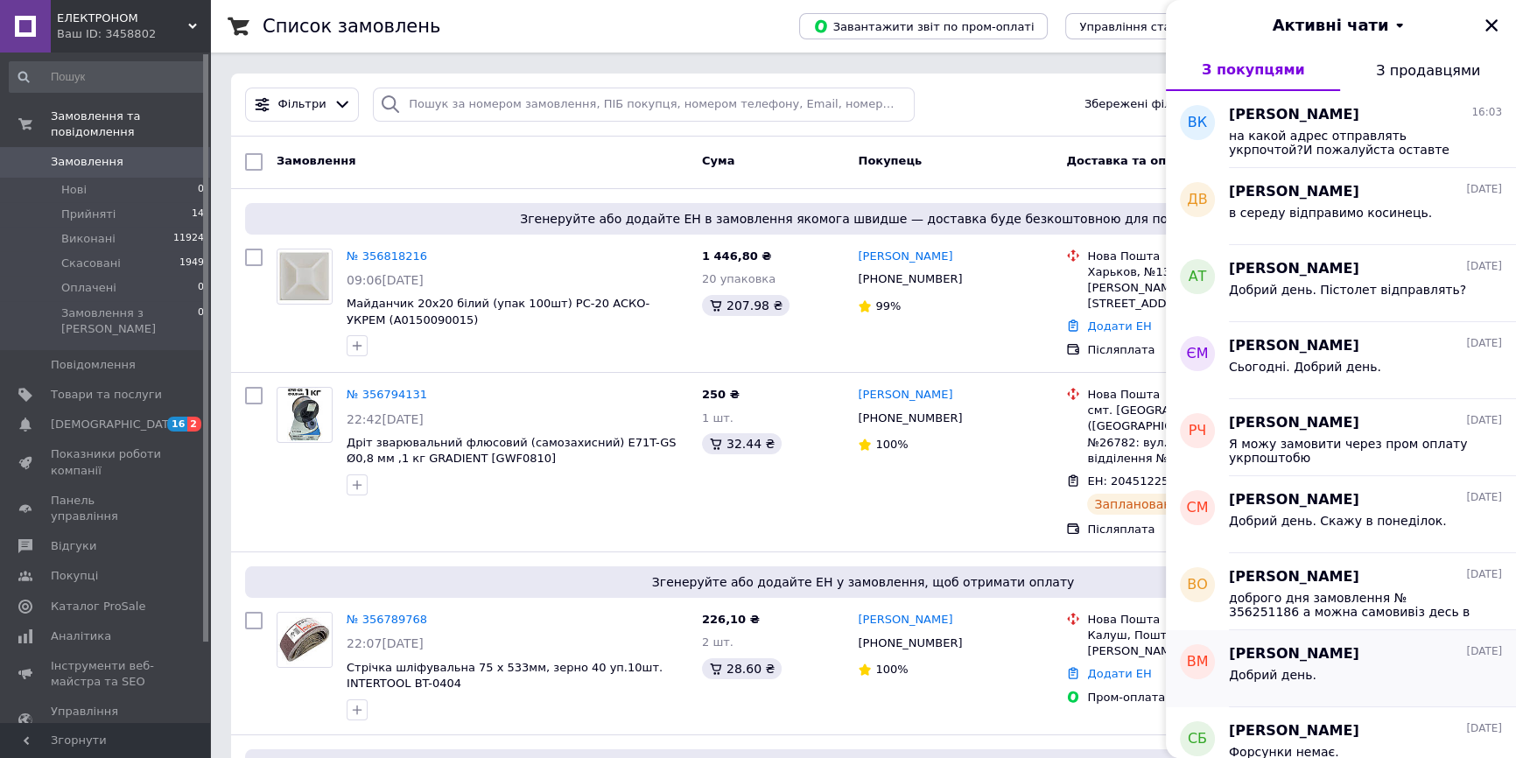
scroll to position [318, 0]
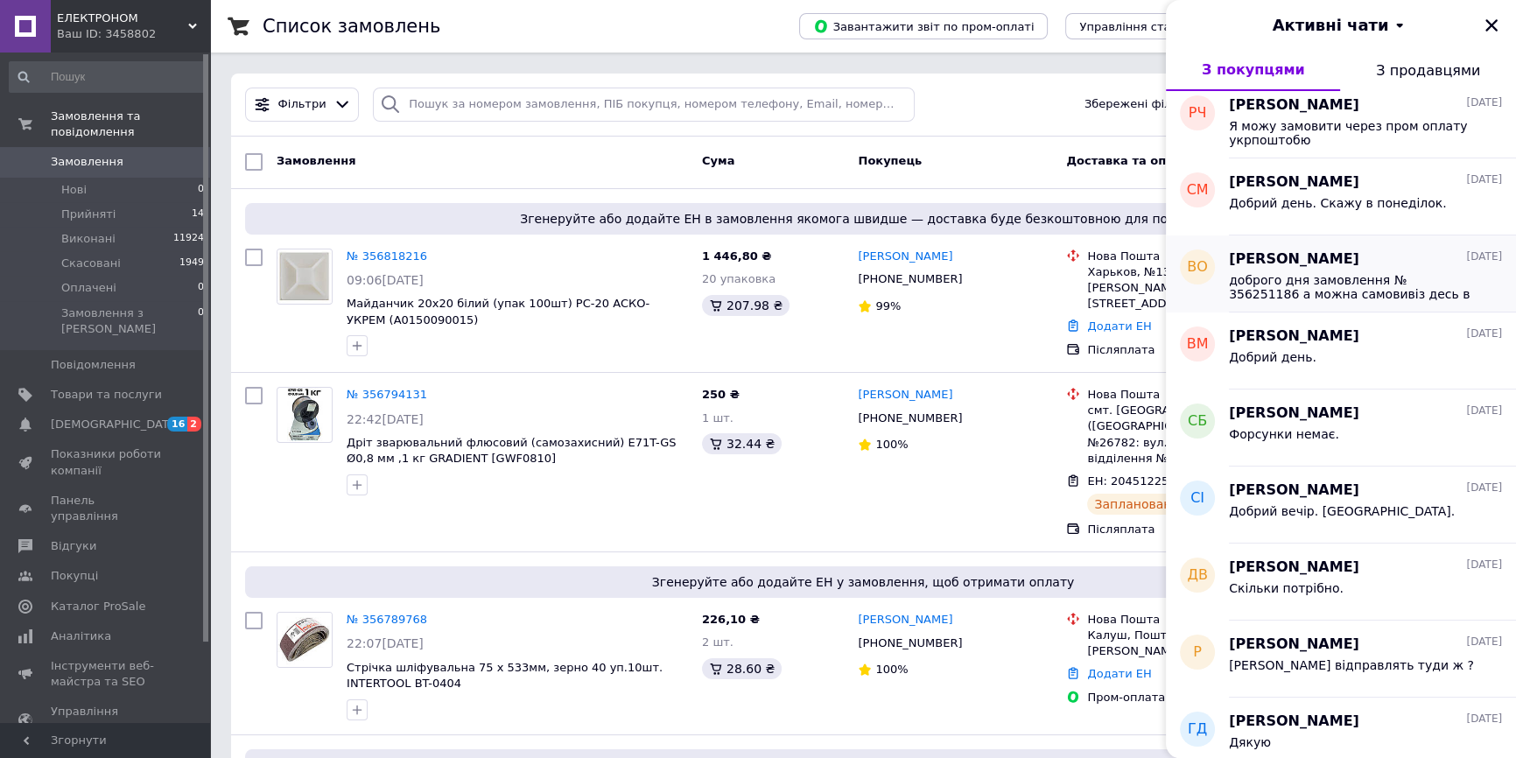
click at [1335, 260] on span "[PERSON_NAME]" at bounding box center [1294, 259] width 130 height 20
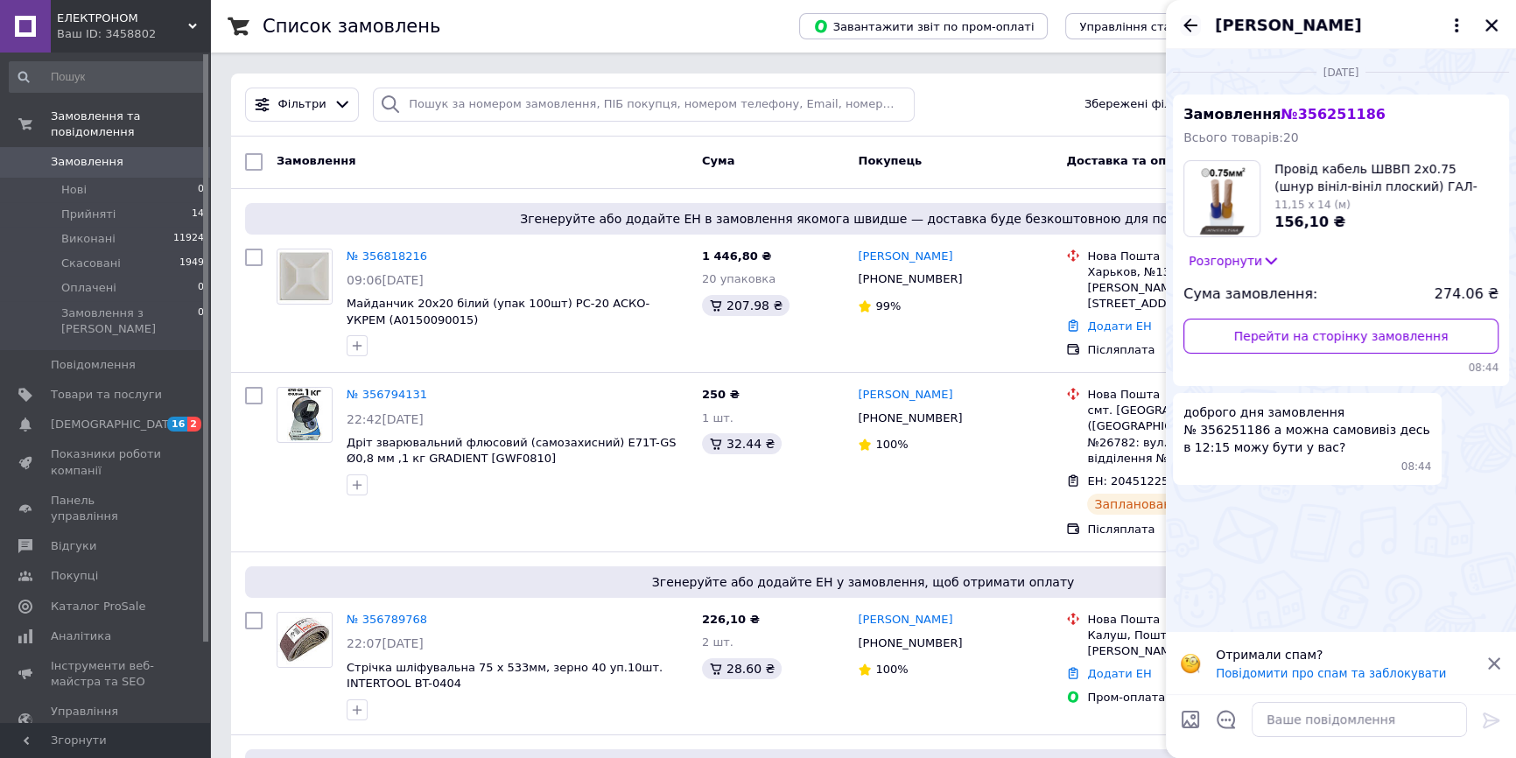
click at [1192, 18] on icon "Назад" at bounding box center [1190, 25] width 21 height 21
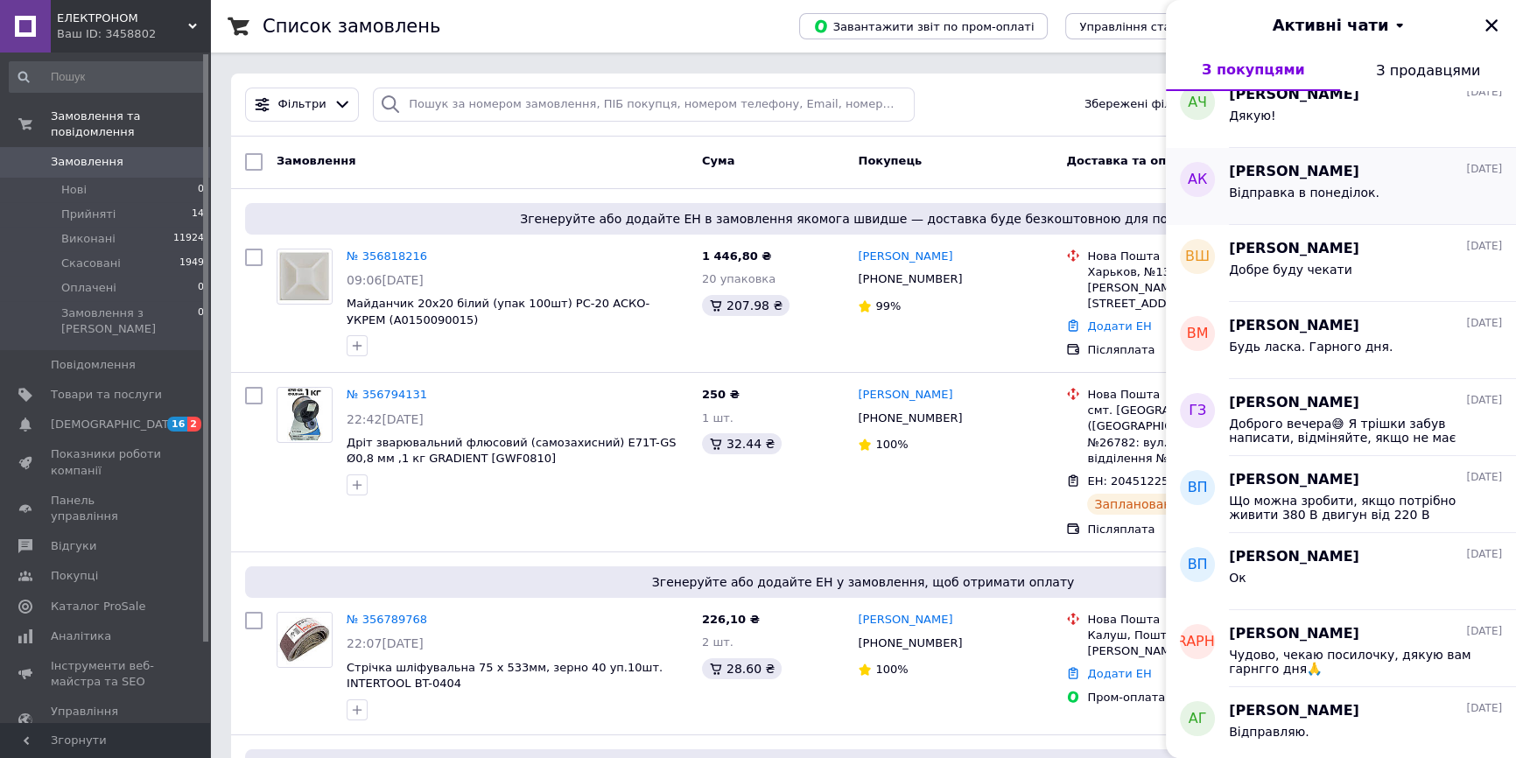
scroll to position [1034, 0]
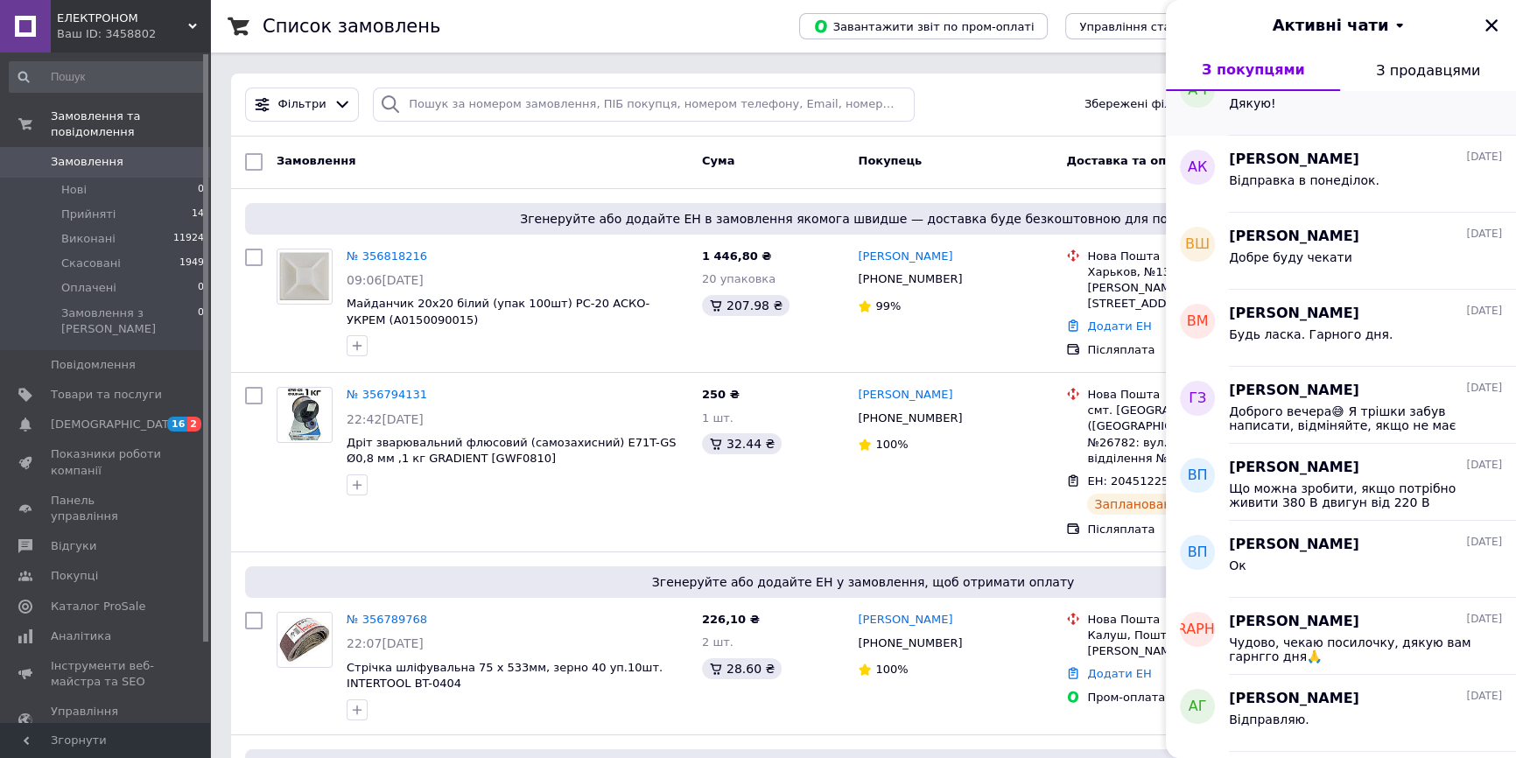
click at [1485, 23] on icon "Закрити" at bounding box center [1491, 26] width 16 height 16
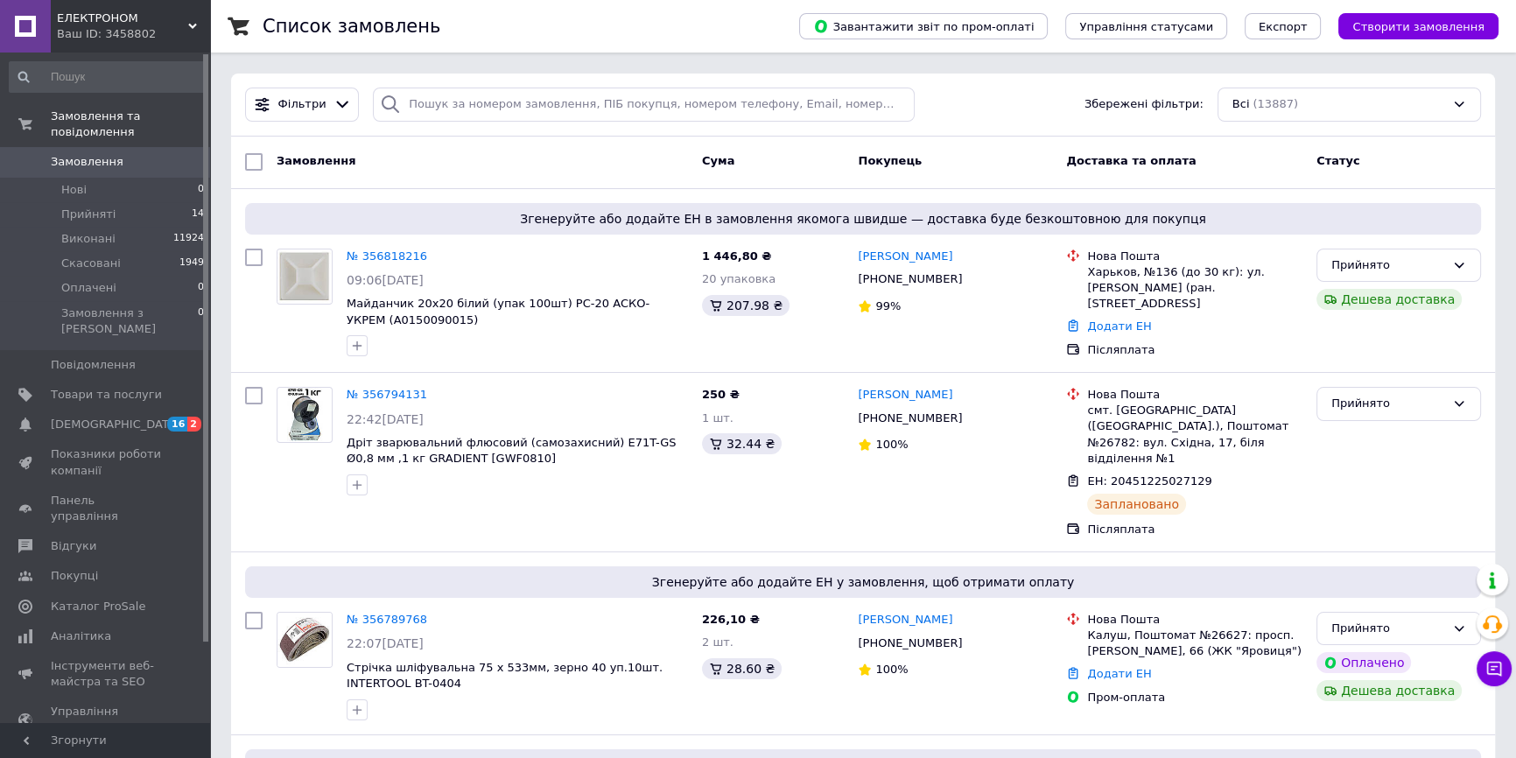
click at [133, 147] on link "Замовлення 0" at bounding box center [107, 162] width 214 height 30
